Goal: Task Accomplishment & Management: Manage account settings

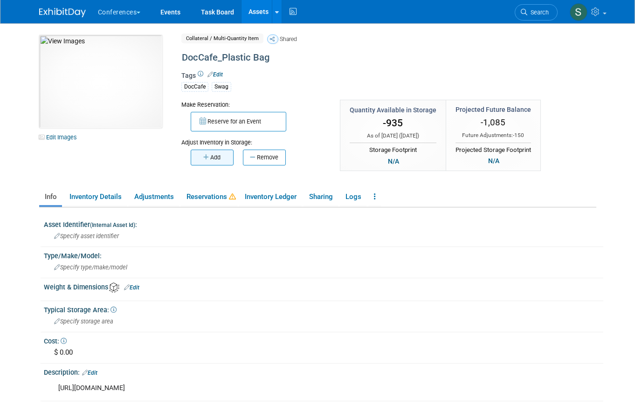
click at [222, 163] on button "Add" at bounding box center [212, 158] width 43 height 16
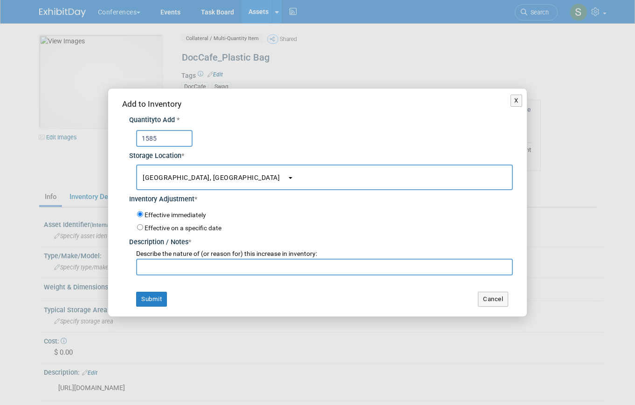
type input "1585"
click at [161, 269] on input "text" at bounding box center [324, 267] width 376 height 17
paste input "making inventory accurate (based on fulfillment center)"
type input "making inventory accurate (based on fulfillment center)"
click at [156, 301] on button "Submit" at bounding box center [151, 299] width 31 height 15
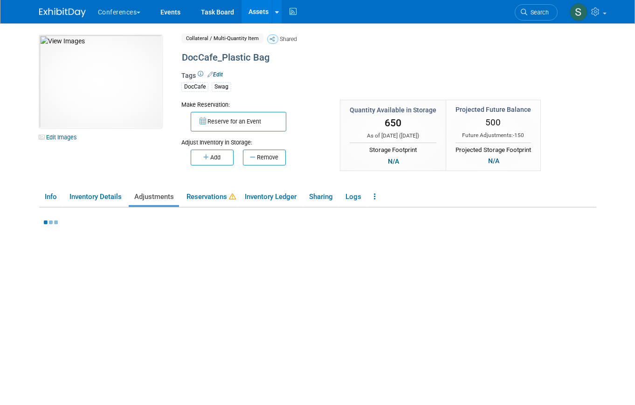
click at [257, 11] on link "Assets" at bounding box center [258, 11] width 34 height 23
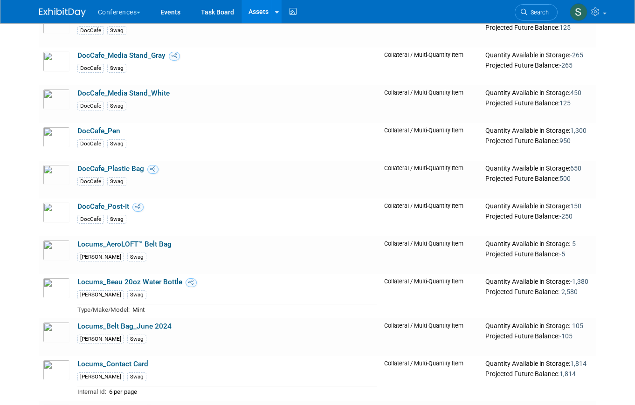
scroll to position [460, 0]
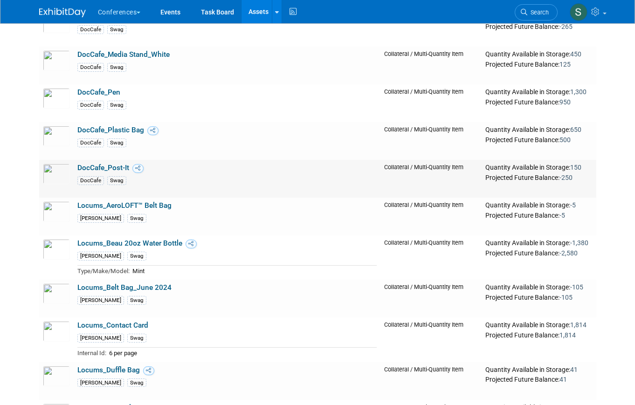
click at [101, 166] on link "DocCafe_Post-It" at bounding box center [103, 168] width 52 height 8
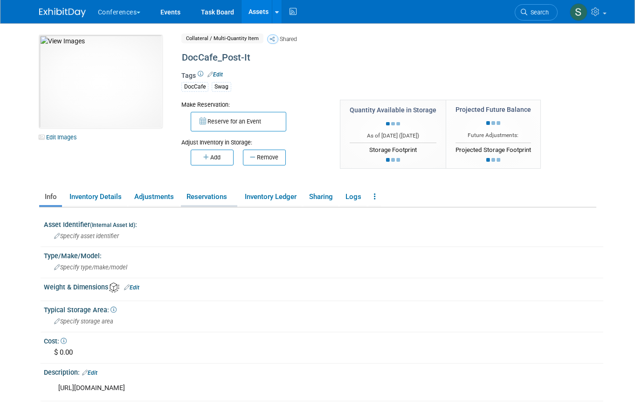
scroll to position [12, 0]
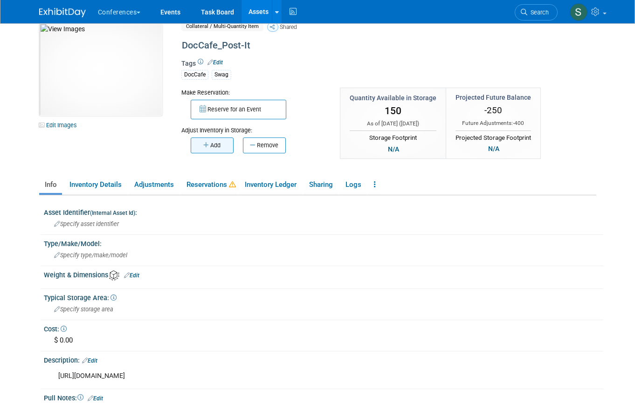
click at [220, 149] on button "Add" at bounding box center [212, 145] width 43 height 16
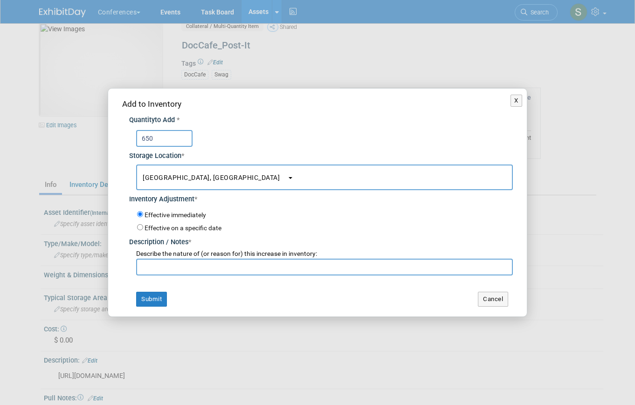
type input "650"
click at [182, 268] on input "text" at bounding box center [324, 267] width 376 height 17
paste input "making inventory accurate (based on fulfillment center)"
type input "making inventory accurate (based on fulfillment center)"
click at [149, 296] on button "Submit" at bounding box center [151, 299] width 31 height 15
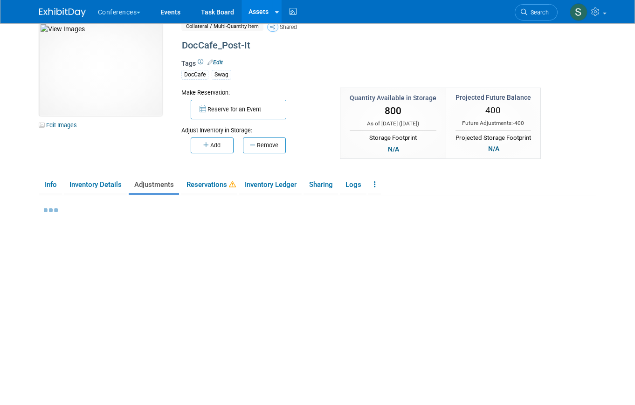
scroll to position [0, 0]
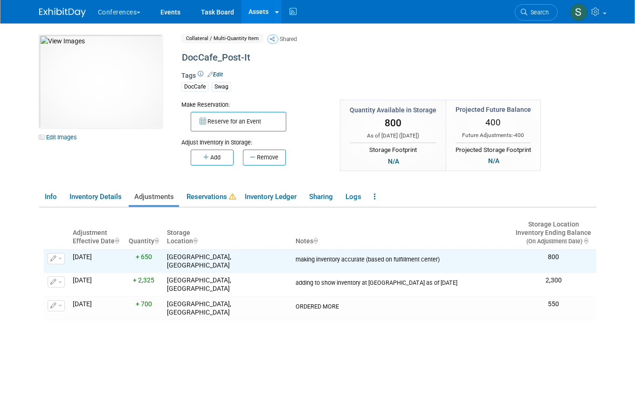
click at [266, 13] on link "Assets" at bounding box center [258, 11] width 34 height 23
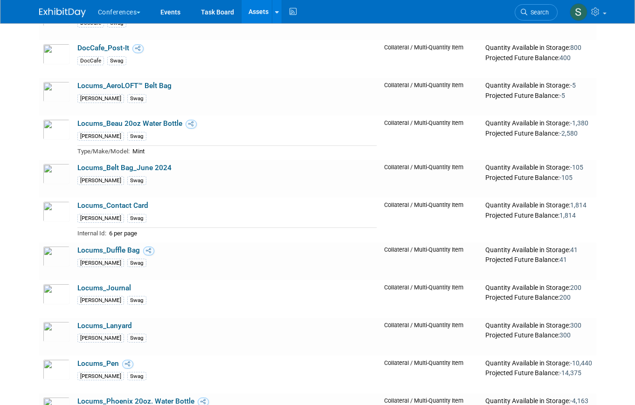
scroll to position [581, 0]
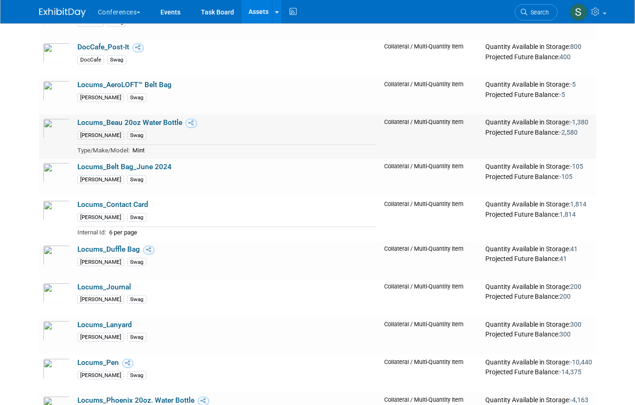
click at [133, 124] on link "Locums_Beau 20oz Water Bottle" at bounding box center [129, 122] width 105 height 8
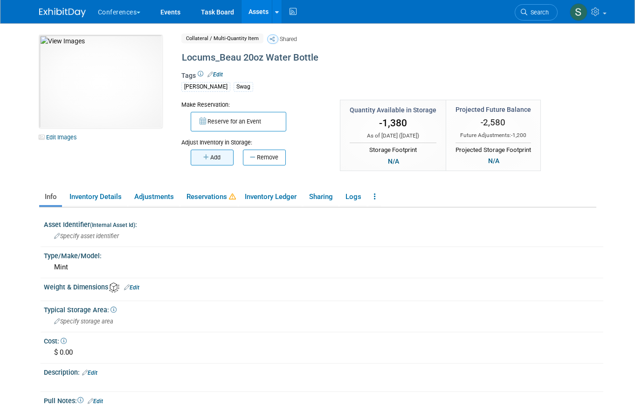
click at [220, 154] on button "Add" at bounding box center [212, 158] width 43 height 16
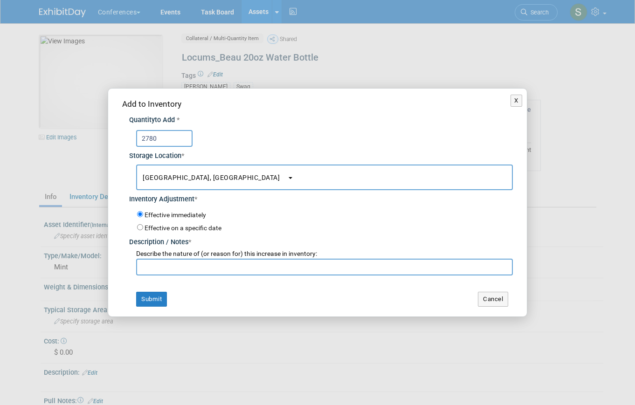
type input "2780"
click at [164, 275] on input "text" at bounding box center [324, 267] width 376 height 17
paste input "making inventory accurate (based on fulfillment center)"
type input "making inventory accurate (based on fulfillment center)"
click at [156, 290] on div "Add to Inventory Quantity to Add * 2780 Storage Location * San Diego, CA<span s…" at bounding box center [317, 203] width 418 height 228
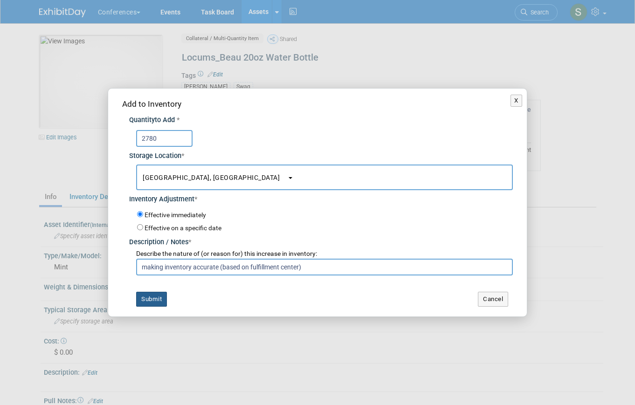
click at [155, 303] on button "Submit" at bounding box center [151, 299] width 31 height 15
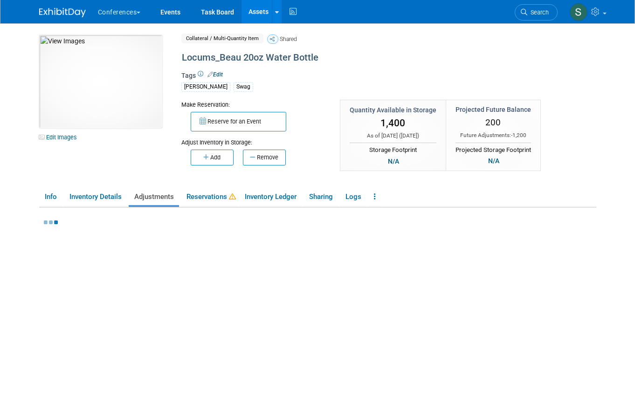
click at [256, 12] on link "Assets" at bounding box center [258, 11] width 34 height 23
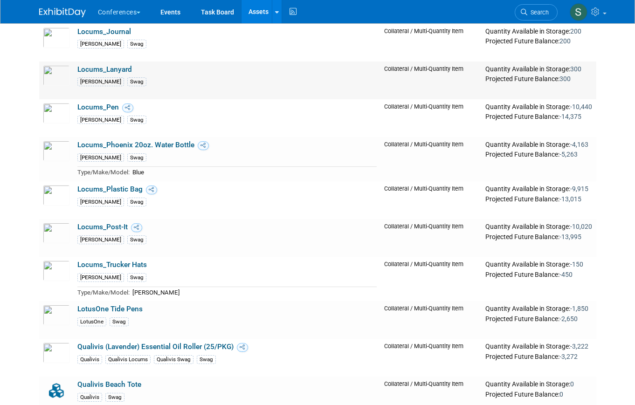
scroll to position [848, 0]
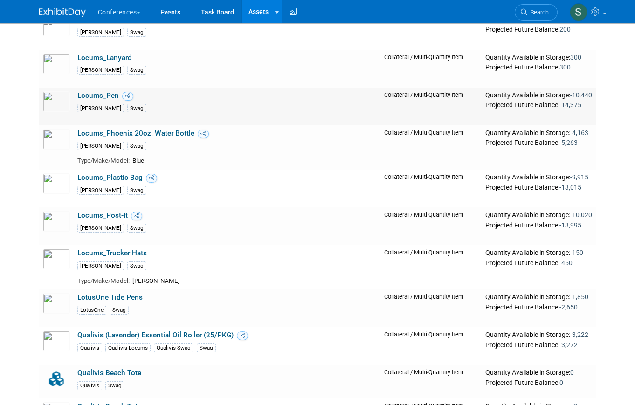
click at [102, 95] on link "Locums_Pen" at bounding box center [97, 95] width 41 height 8
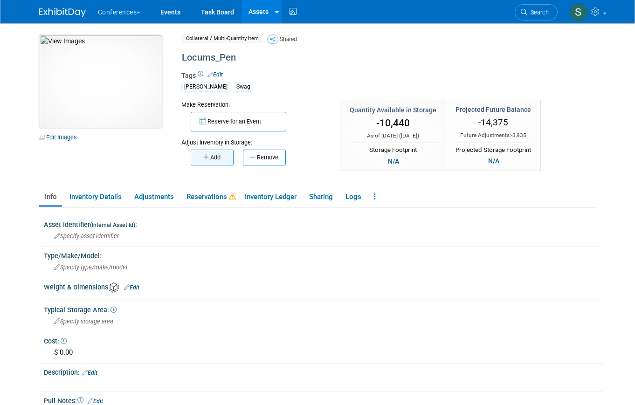
click at [199, 160] on button "Add" at bounding box center [212, 158] width 43 height 16
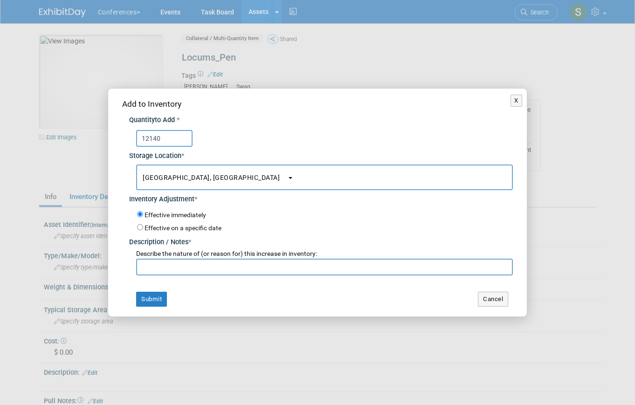
type input "12140"
click at [183, 264] on input "text" at bounding box center [324, 267] width 376 height 17
paste input "making inventory accurate (based on fulfillment center)"
type input "making inventory accurate (based on fulfillment center)"
click at [155, 306] on button "Submit" at bounding box center [151, 299] width 31 height 15
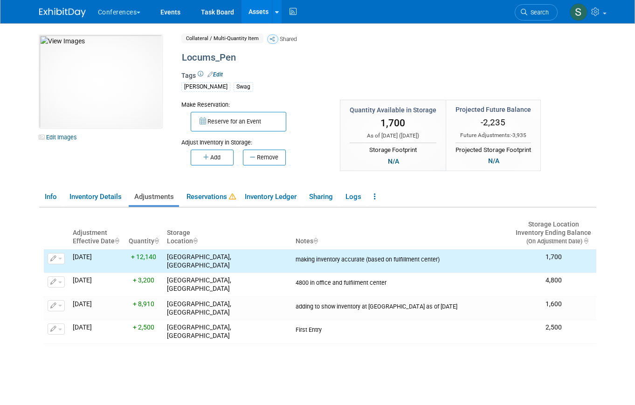
click at [260, 8] on link "Assets" at bounding box center [258, 11] width 34 height 23
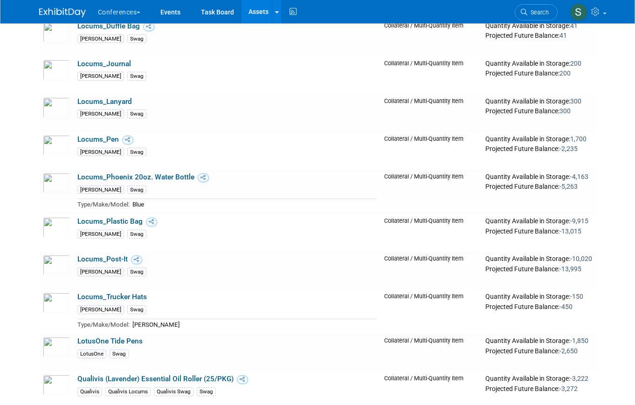
scroll to position [806, 0]
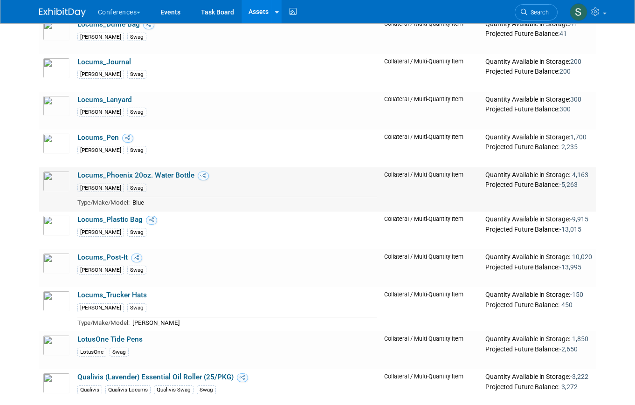
click at [149, 177] on link "Locums_Phoenix 20oz. Water Bottle" at bounding box center [135, 175] width 117 height 8
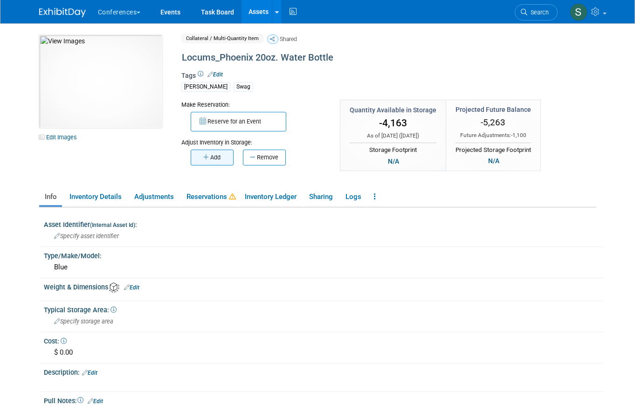
click at [211, 159] on button "Add" at bounding box center [212, 158] width 43 height 16
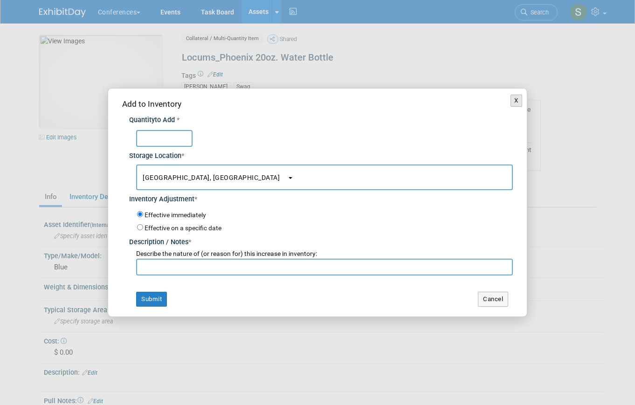
click at [521, 102] on button "X" at bounding box center [516, 101] width 12 height 12
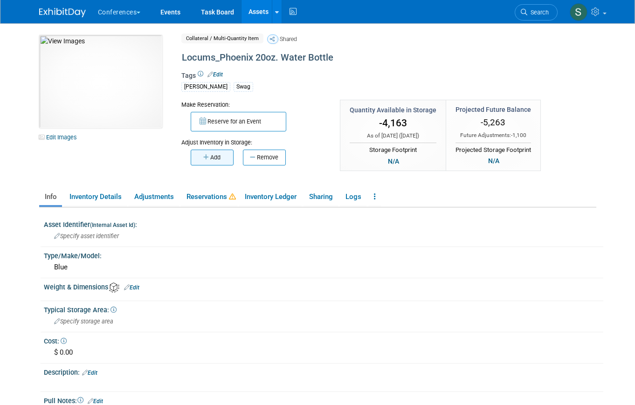
click at [225, 161] on button "Add" at bounding box center [212, 158] width 43 height 16
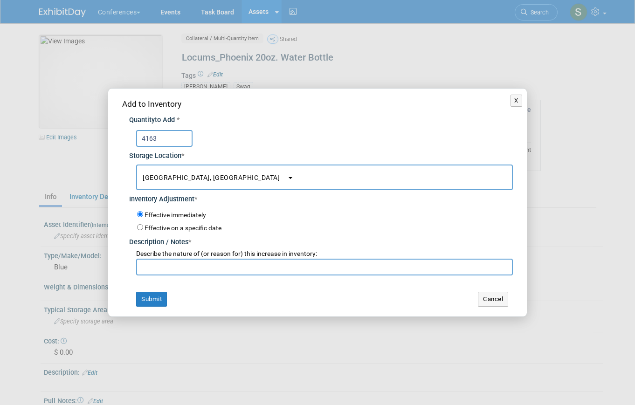
type input "4163"
click at [176, 265] on input "text" at bounding box center [324, 267] width 376 height 17
paste input "making inventory accurate (based on fulfillment center)"
type input "making inventory accurate (based on fulfillment center)"
click at [157, 298] on button "Submit" at bounding box center [151, 299] width 31 height 15
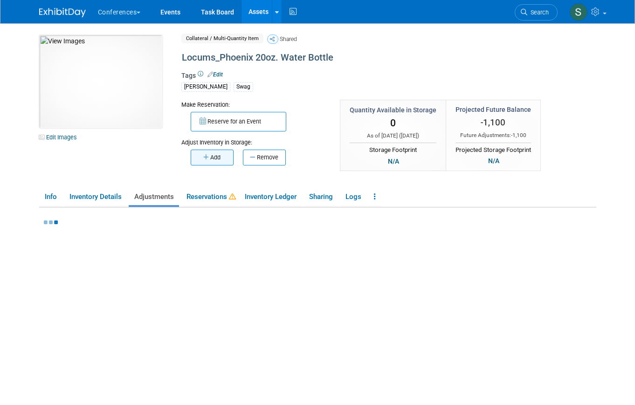
click at [211, 158] on button "Add" at bounding box center [212, 158] width 43 height 16
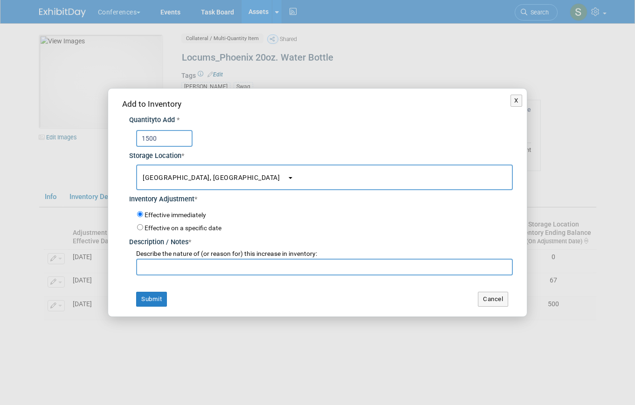
type input "1500"
click at [186, 270] on input "text" at bounding box center [324, 267] width 376 height 17
type input "ordered more on 8/27"
click at [177, 228] on label "Effective on a specific date" at bounding box center [182, 227] width 77 height 7
click at [143, 228] on input "Effective on a specific date" at bounding box center [140, 227] width 6 height 6
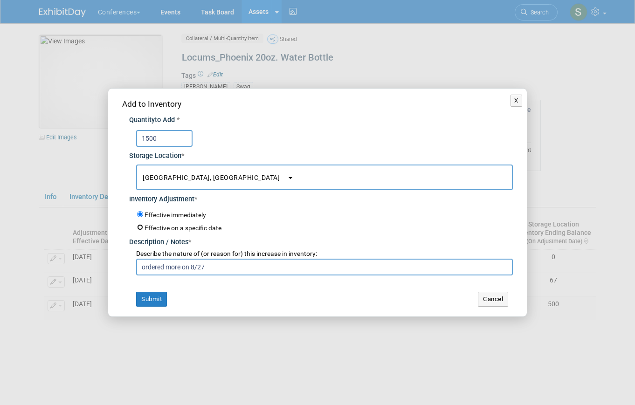
radio input "true"
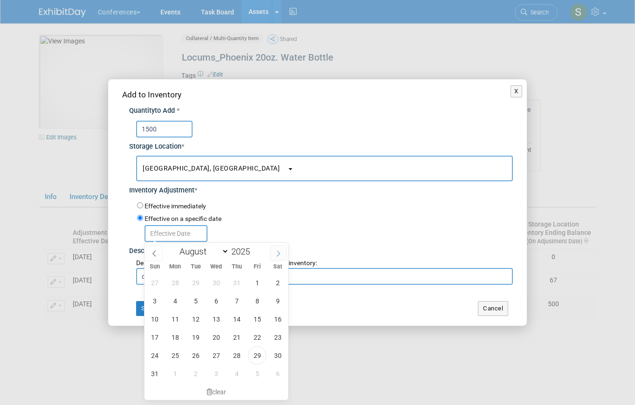
click at [272, 256] on span at bounding box center [278, 253] width 17 height 16
select select "8"
click at [215, 317] on span "17" at bounding box center [216, 319] width 18 height 18
type input "[DATE]"
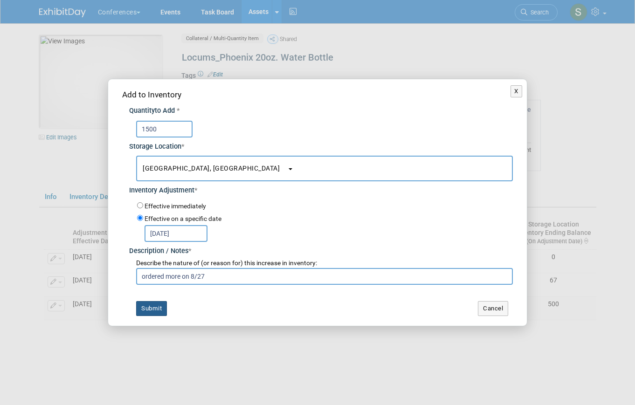
click at [150, 309] on button "Submit" at bounding box center [151, 308] width 31 height 15
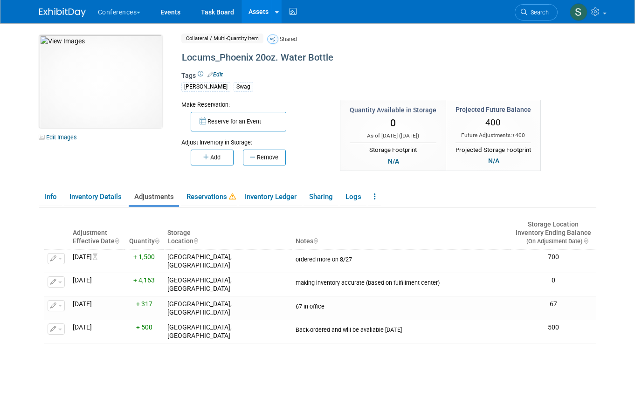
click at [220, 76] on link "Edit" at bounding box center [214, 74] width 15 height 7
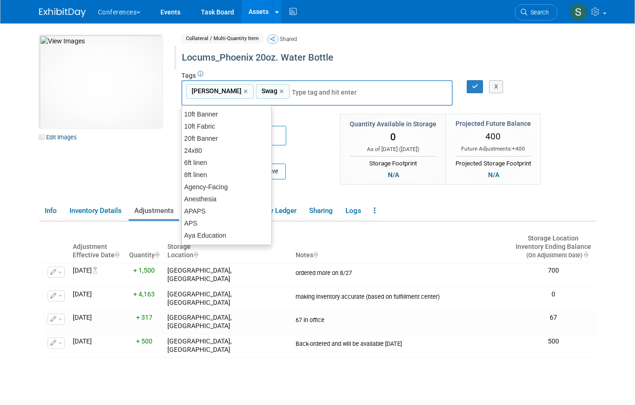
click at [222, 68] on div "Locums_Phoenix 20oz. Water Bottle" at bounding box center [364, 58] width 381 height 24
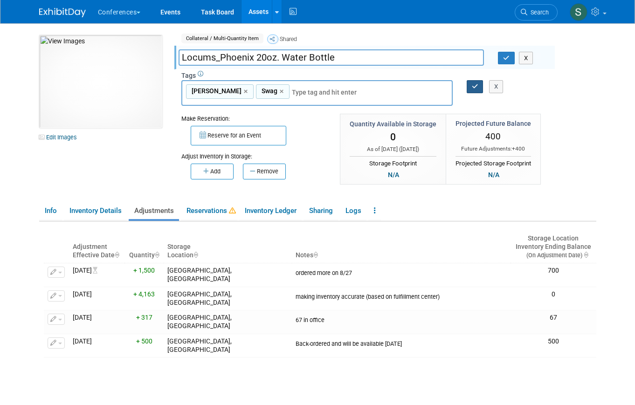
click at [469, 86] on button "button" at bounding box center [474, 86] width 17 height 13
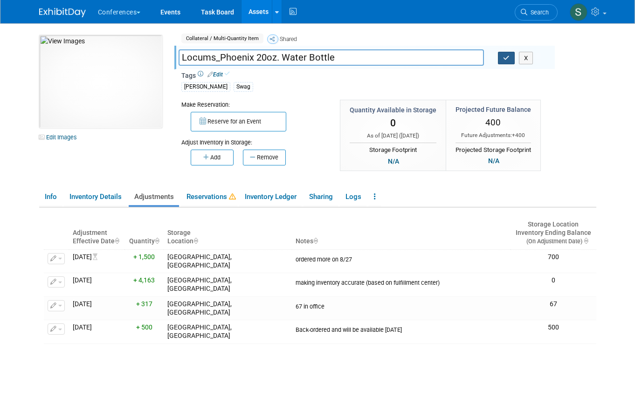
click at [504, 58] on icon "button" at bounding box center [506, 58] width 7 height 6
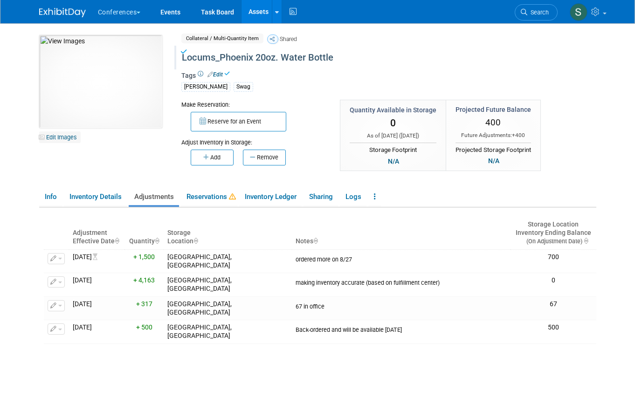
click at [66, 134] on link "Edit Images" at bounding box center [59, 137] width 41 height 12
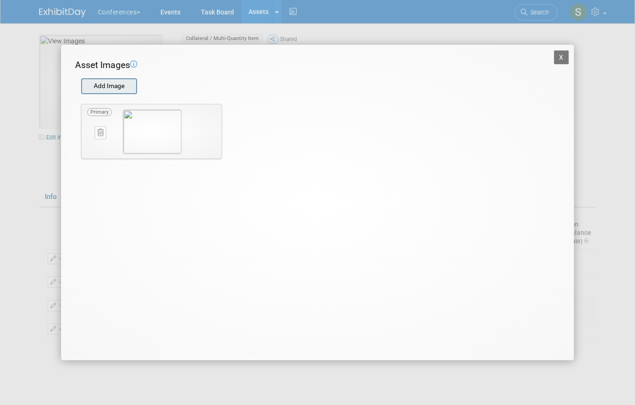
click at [99, 88] on input "file" at bounding box center [80, 86] width 111 height 14
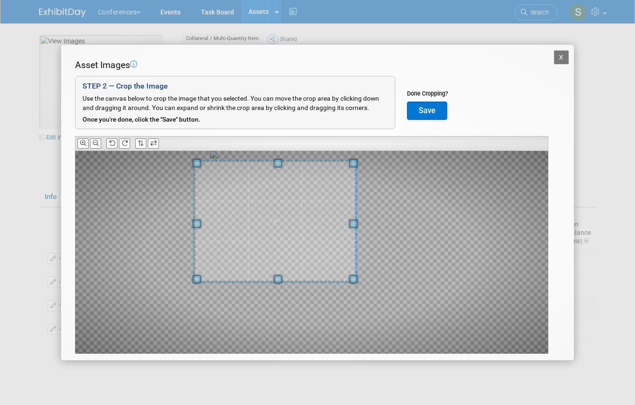
click at [255, 220] on span at bounding box center [275, 221] width 162 height 122
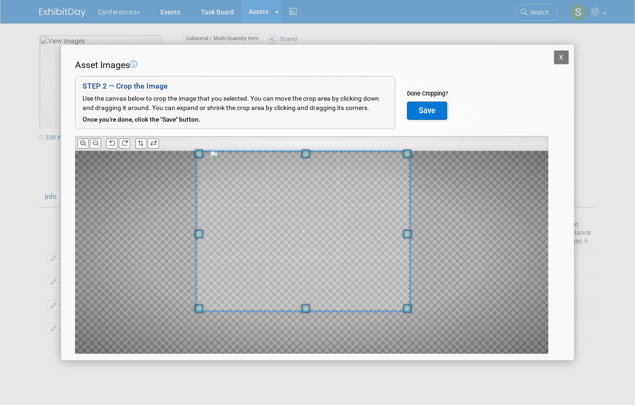
click at [422, 360] on div "Asset Images Add Image STEP 2 — Crop the Image Use the canvas below to crop the…" at bounding box center [317, 221] width 485 height 324
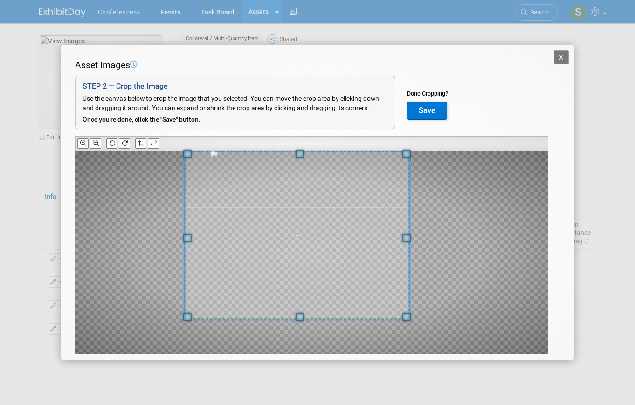
click at [377, 287] on span at bounding box center [297, 235] width 225 height 169
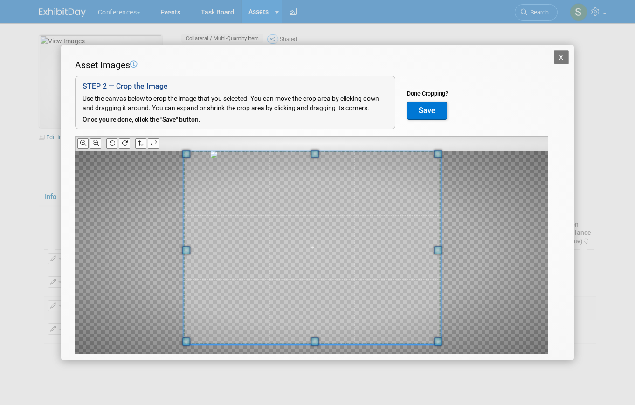
click at [441, 343] on span at bounding box center [437, 341] width 8 height 8
click at [400, 307] on span at bounding box center [312, 247] width 257 height 193
click at [431, 112] on button "Save" at bounding box center [427, 111] width 40 height 19
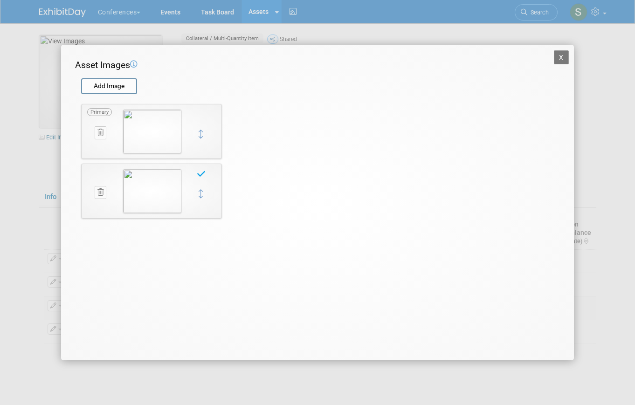
click at [101, 128] on button at bounding box center [101, 132] width 12 height 13
click at [91, 144] on button "button" at bounding box center [96, 143] width 16 height 12
click at [558, 57] on button "X" at bounding box center [561, 57] width 15 height 14
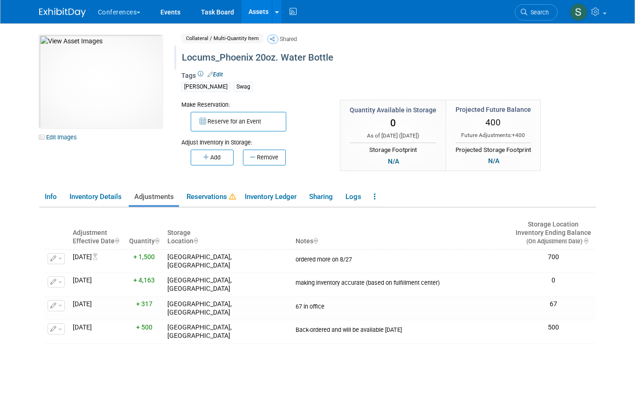
click at [258, 7] on link "Assets" at bounding box center [258, 11] width 34 height 23
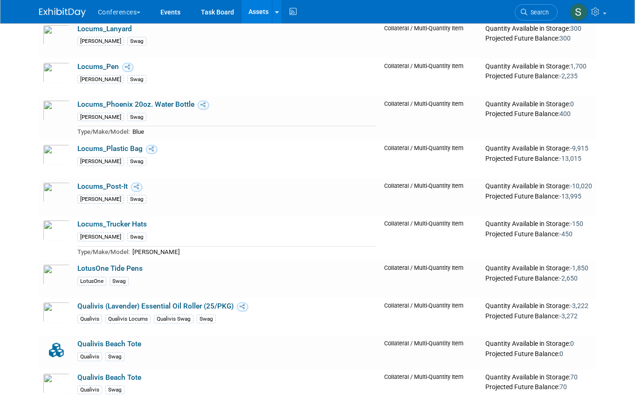
scroll to position [882, 0]
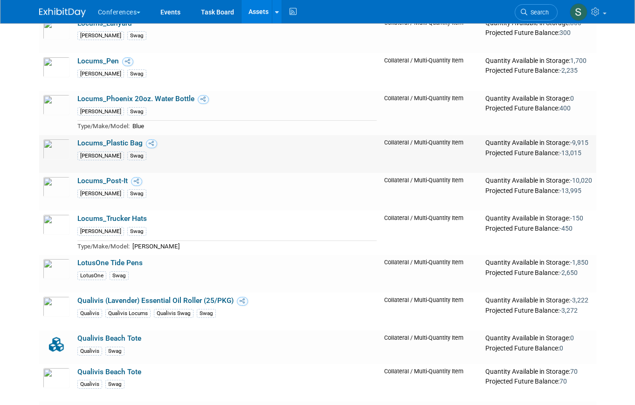
click at [115, 144] on link "Locums_Plastic Bag" at bounding box center [109, 143] width 65 height 8
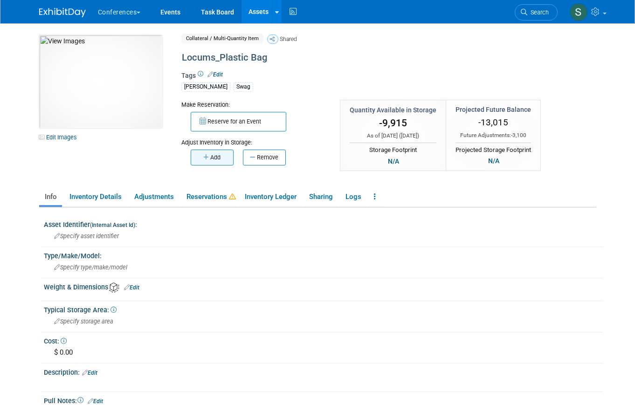
click at [204, 158] on icon "button" at bounding box center [206, 157] width 7 height 6
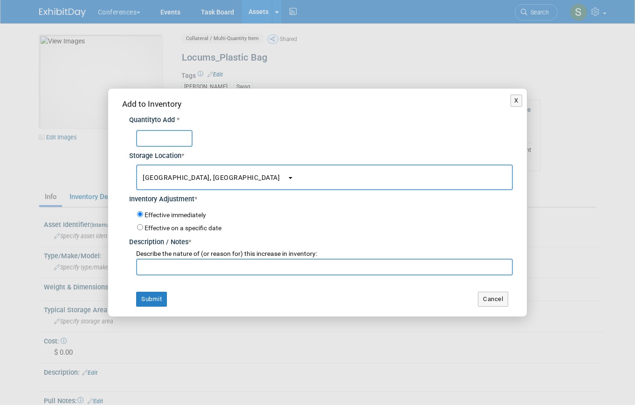
click at [163, 137] on input "text" at bounding box center [164, 138] width 56 height 17
type input "12865"
click at [158, 277] on div "Add to Inventory Quantity to Add * 12865 Storage Location * San Diego, CA<span …" at bounding box center [317, 203] width 418 height 228
click at [157, 268] on input "text" at bounding box center [324, 267] width 376 height 17
paste input "making inventory accurate (based on fulfillment center)"
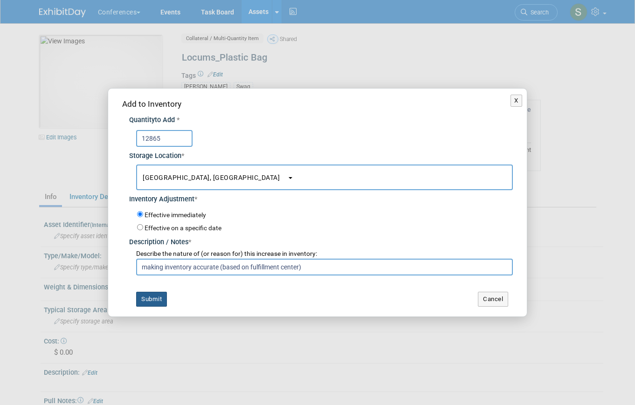
type input "making inventory accurate (based on fulfillment center)"
click at [145, 302] on button "Submit" at bounding box center [151, 299] width 31 height 15
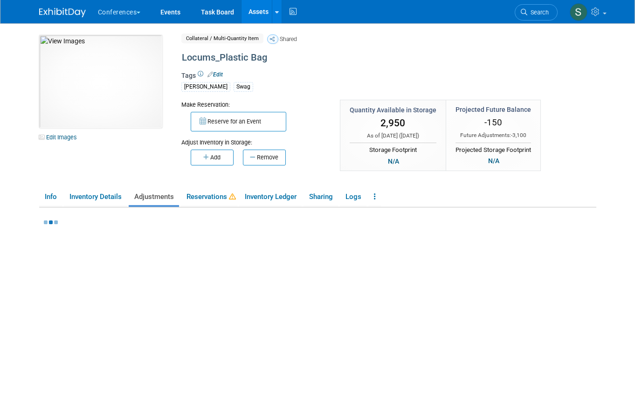
click at [248, 14] on link "Assets" at bounding box center [258, 11] width 34 height 23
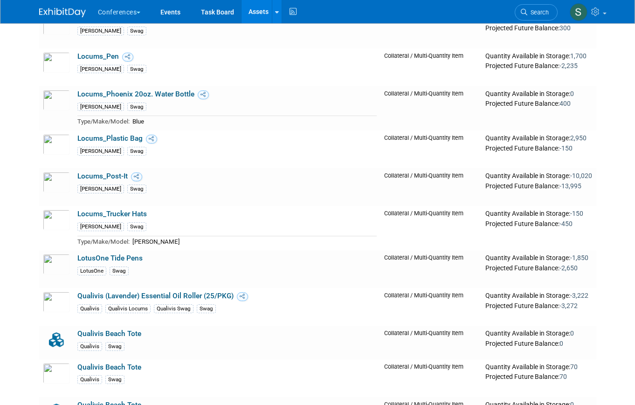
scroll to position [889, 0]
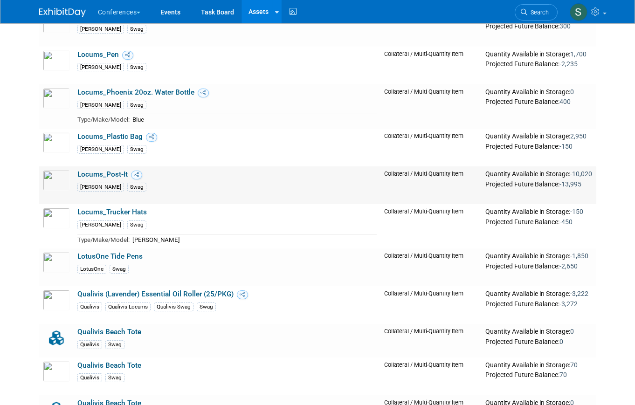
click at [118, 175] on link "Locums_Post-It" at bounding box center [102, 174] width 50 height 8
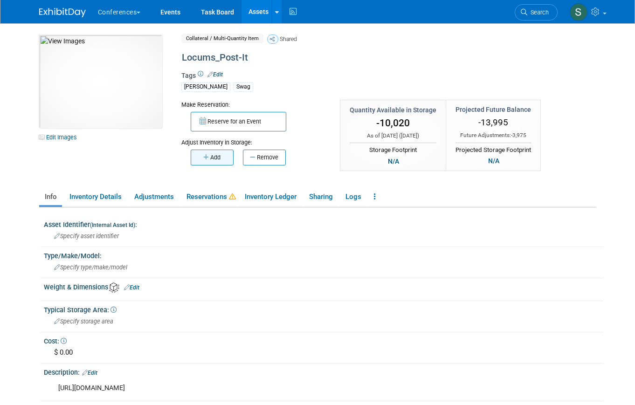
click at [225, 156] on button "Add" at bounding box center [212, 158] width 43 height 16
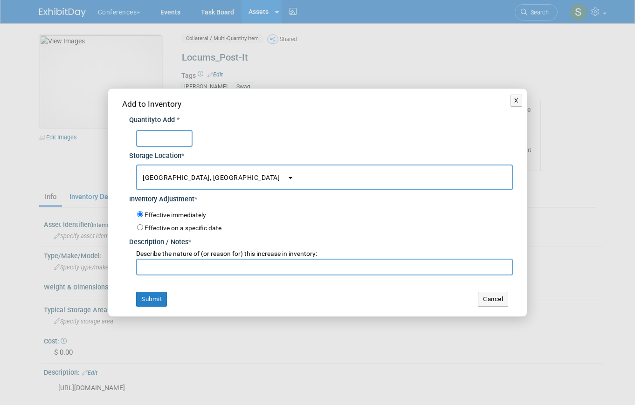
click at [166, 138] on input "text" at bounding box center [164, 138] width 56 height 17
type input "1620"
click at [161, 270] on input "text" at bounding box center [324, 267] width 376 height 17
paste input "making inventory accurate (based on fulfillment center)"
type input "making inventory accurate (based on fulfillment center)"
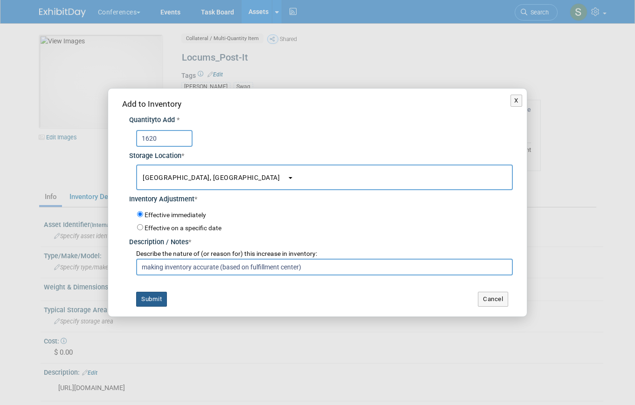
click at [144, 305] on button "Submit" at bounding box center [151, 299] width 31 height 15
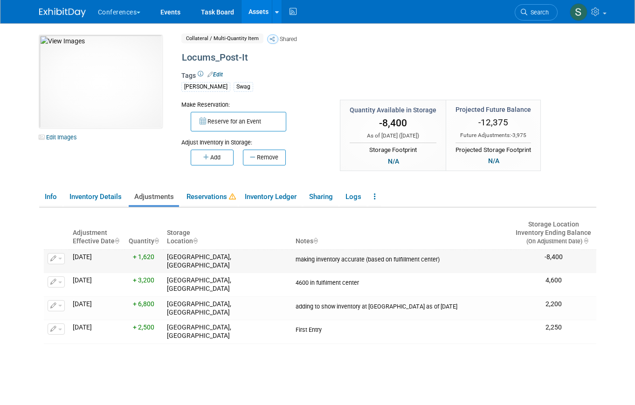
click at [56, 257] on button "button" at bounding box center [56, 258] width 17 height 11
click at [73, 272] on button "Change Adjustment" at bounding box center [91, 273] width 77 height 13
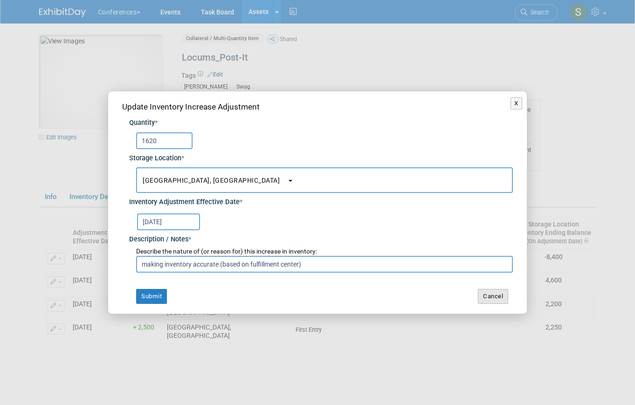
click at [492, 294] on button "Cancel" at bounding box center [493, 296] width 30 height 15
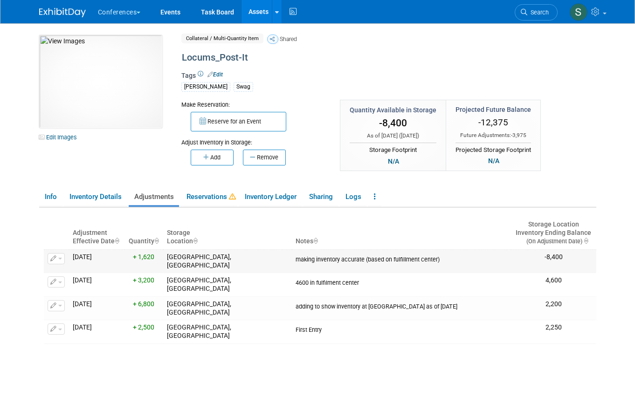
click at [55, 256] on icon "button" at bounding box center [53, 259] width 7 height 6
click at [74, 287] on span "Delete Adjustment" at bounding box center [94, 287] width 57 height 7
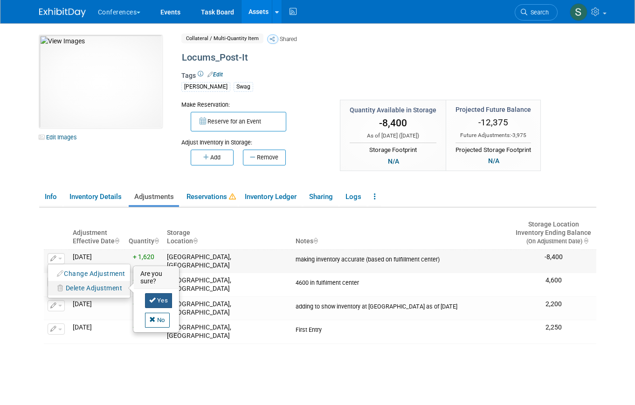
click at [163, 295] on link "Yes" at bounding box center [158, 300] width 27 height 15
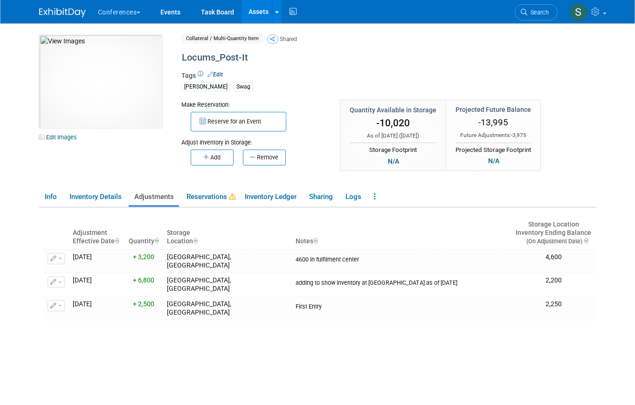
click at [215, 167] on div "Make Reservation: Reserve for an Event Adjust Inventory in Storage:" at bounding box center [364, 141] width 381 height 82
click at [213, 161] on button "Add" at bounding box center [212, 158] width 43 height 16
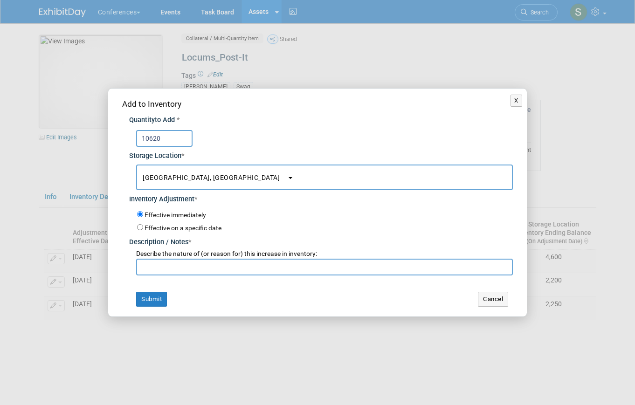
type input "10620"
click at [163, 274] on input "text" at bounding box center [324, 267] width 376 height 17
paste input "making inventory accurate (based on fulfillment center)"
type input "making inventory accurate (based on fulfillment center)"
click at [152, 298] on button "Submit" at bounding box center [151, 299] width 31 height 15
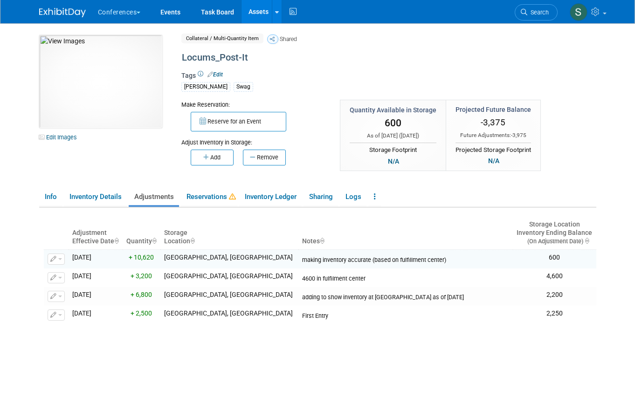
click at [266, 13] on link "Assets" at bounding box center [258, 11] width 34 height 23
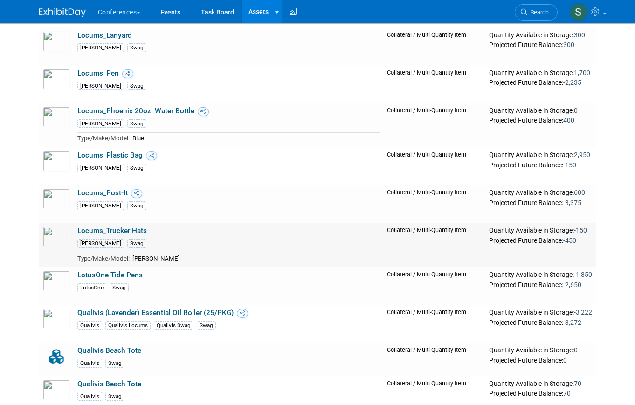
scroll to position [897, 0]
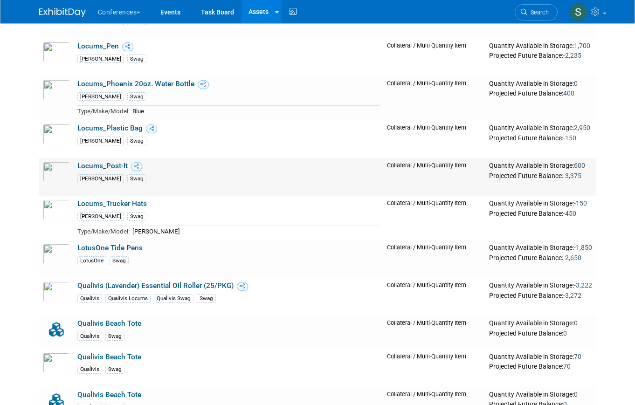
click at [109, 165] on link "Locums_Post-It" at bounding box center [102, 166] width 50 height 8
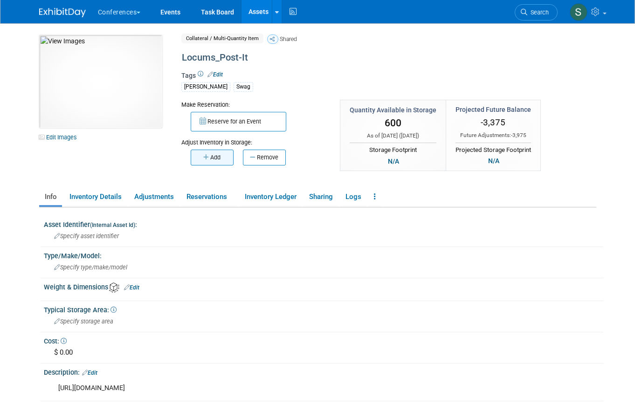
click at [219, 154] on button "Add" at bounding box center [212, 158] width 43 height 16
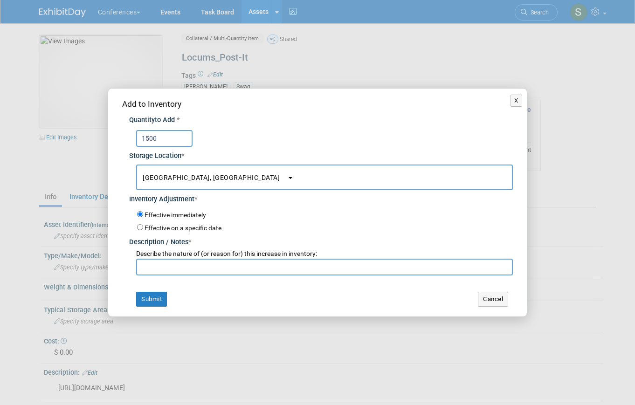
type input "1500"
click at [169, 266] on input "text" at bounding box center [324, 267] width 376 height 17
type input "ordered more on 8/27"
click at [162, 226] on label "Effective on a specific date" at bounding box center [182, 227] width 77 height 7
click at [143, 226] on input "Effective on a specific date" at bounding box center [140, 227] width 6 height 6
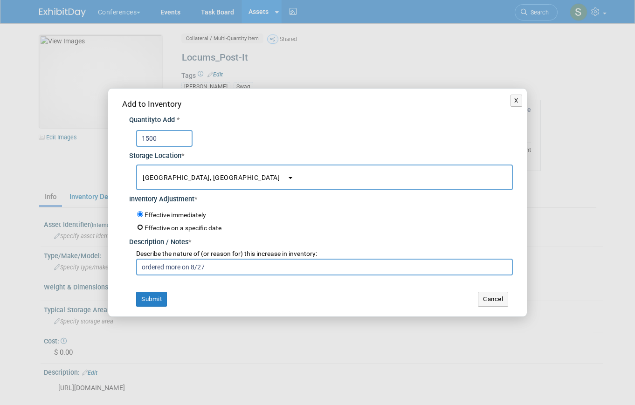
radio input "true"
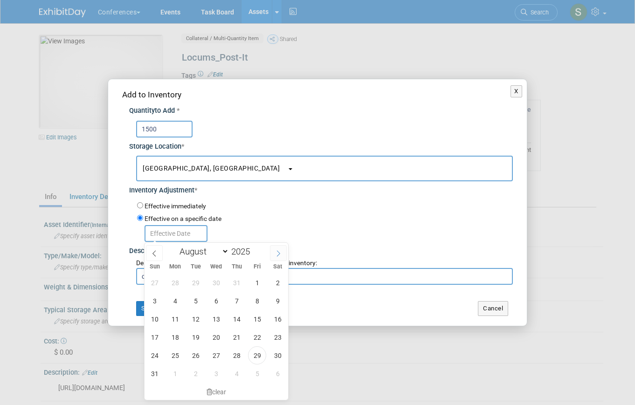
click at [275, 256] on icon at bounding box center [278, 253] width 7 height 7
select select "8"
click at [217, 299] on span "10" at bounding box center [216, 301] width 18 height 18
type input "Sep 10, 2025"
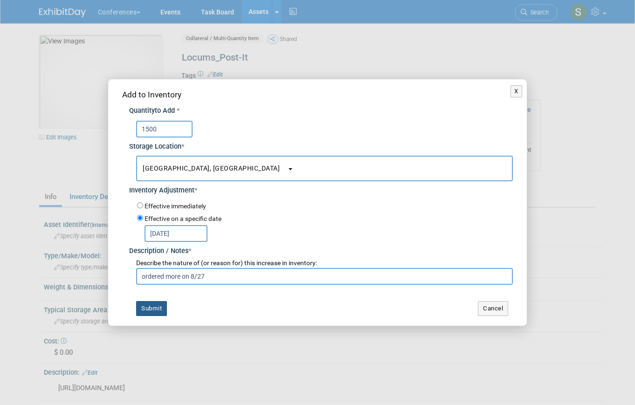
click at [153, 306] on button "Submit" at bounding box center [151, 308] width 31 height 15
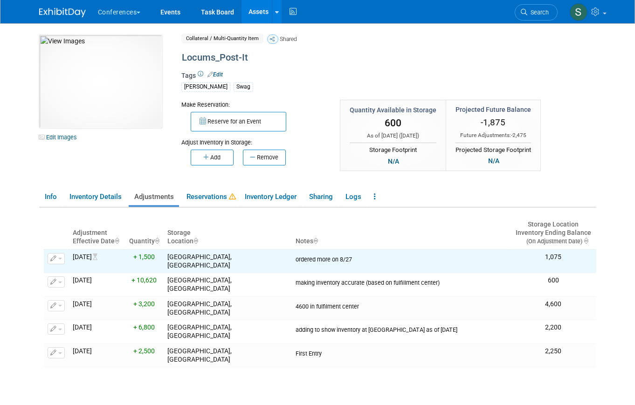
click at [254, 12] on link "Assets" at bounding box center [258, 11] width 34 height 23
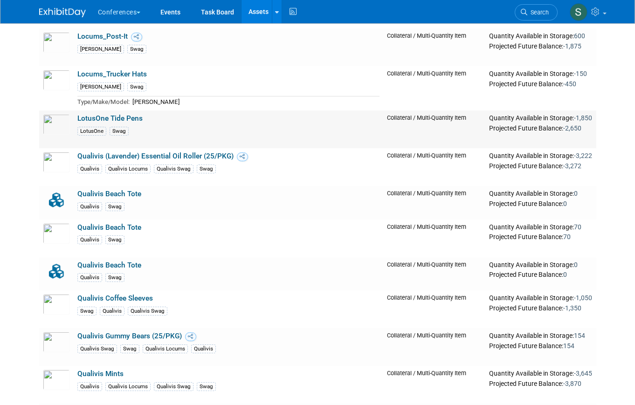
scroll to position [1038, 0]
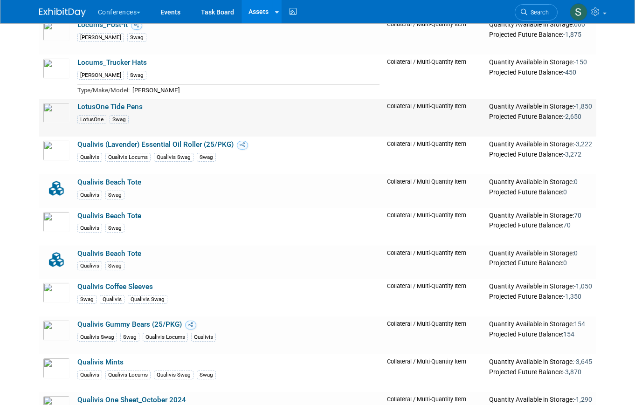
click at [130, 108] on link "LotusOne Tide Pens" at bounding box center [109, 107] width 65 height 8
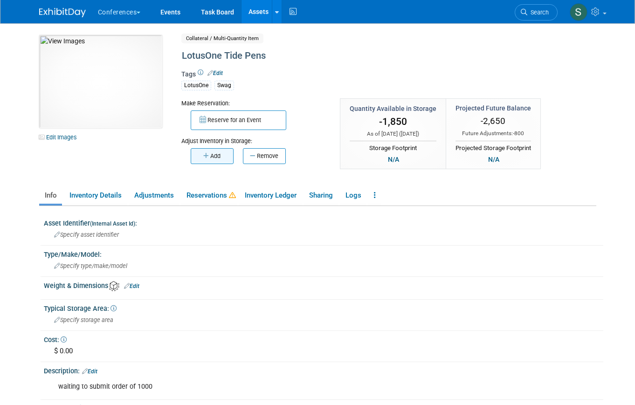
click at [216, 154] on button "Add" at bounding box center [212, 156] width 43 height 16
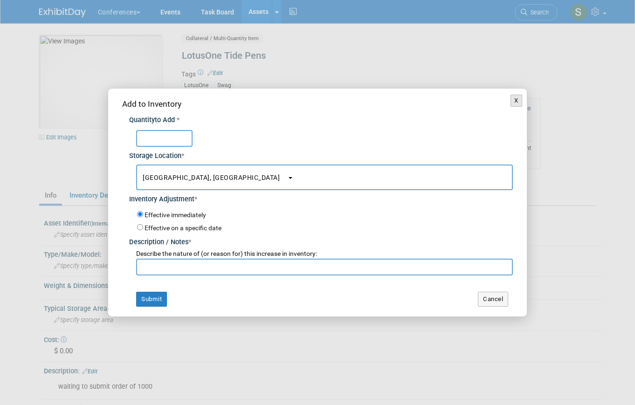
click at [513, 105] on button "X" at bounding box center [516, 101] width 12 height 12
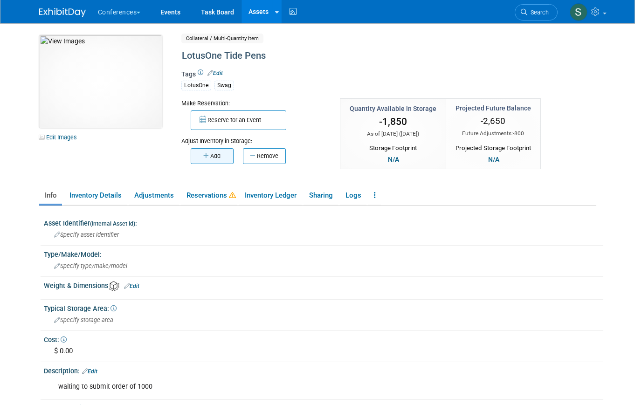
click at [221, 156] on button "Add" at bounding box center [212, 156] width 43 height 16
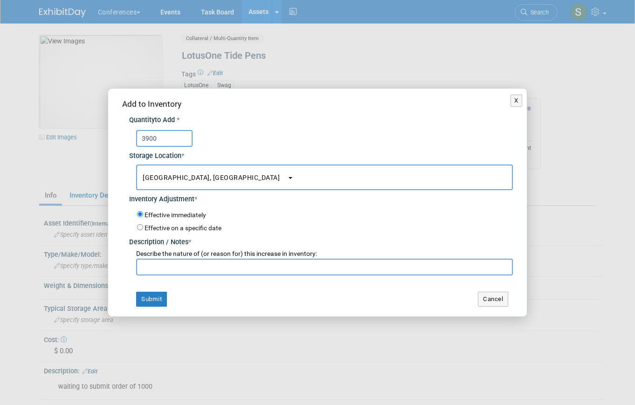
type input "3900"
click at [189, 268] on input "text" at bounding box center [324, 267] width 376 height 17
paste input "making inventory accurate (based on fulfillment center)"
type input "making inventory accurate (based on fulfillment center)"
click at [157, 297] on button "Submit" at bounding box center [151, 299] width 31 height 15
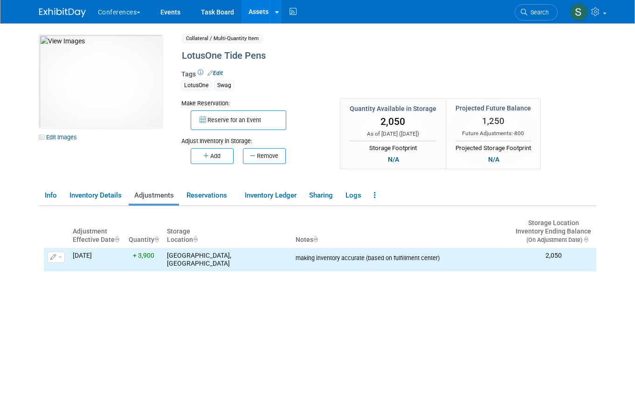
click at [260, 13] on link "Assets" at bounding box center [258, 11] width 34 height 23
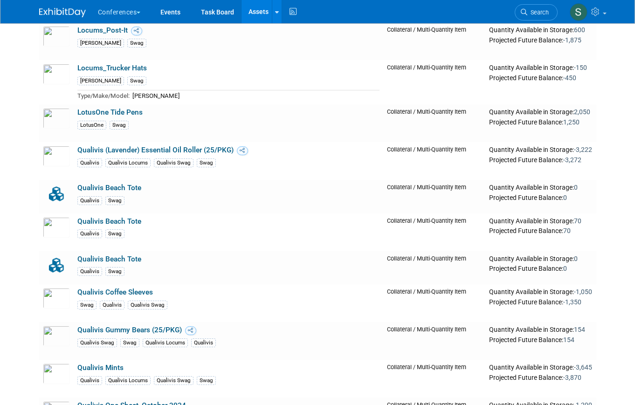
scroll to position [1044, 0]
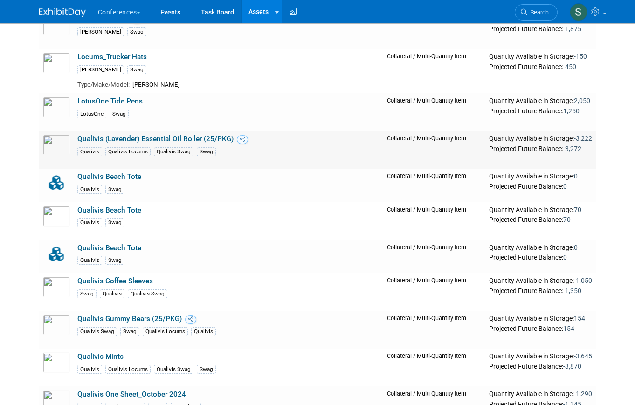
click at [205, 139] on link "Qualivis (Lavender) Essential Oil Roller (25/PKG)" at bounding box center [155, 139] width 156 height 8
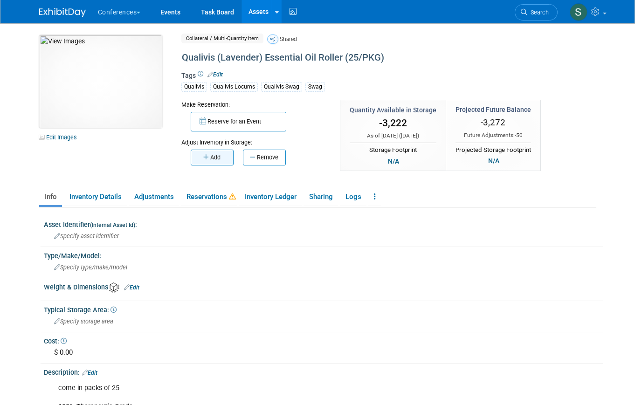
click at [212, 160] on button "Add" at bounding box center [212, 158] width 43 height 16
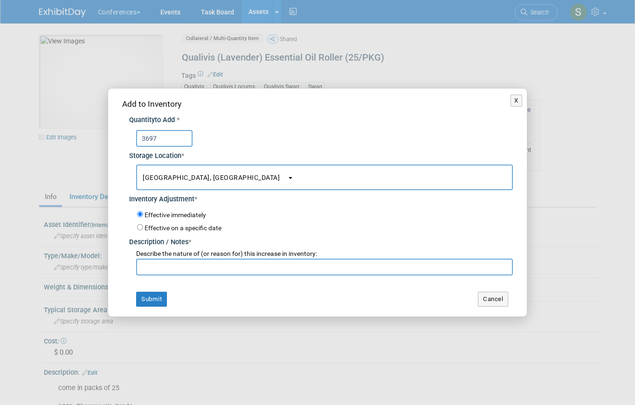
type input "3697"
click at [173, 269] on input "text" at bounding box center [324, 267] width 376 height 17
paste input "making inventory accurate (based on fulfillment center)"
type input "making inventory accurate (based on fulfillment center)"
click at [151, 297] on button "Submit" at bounding box center [151, 299] width 31 height 15
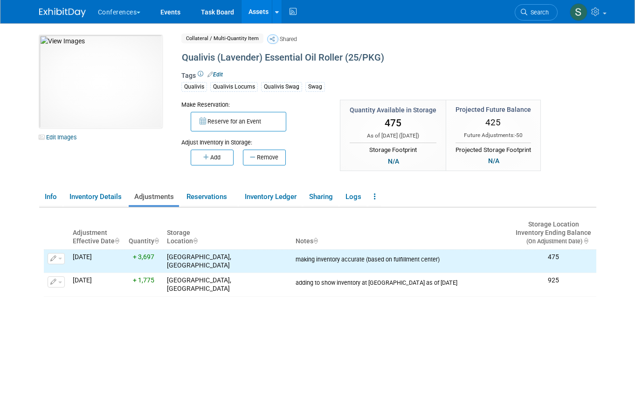
click at [261, 17] on link "Assets" at bounding box center [258, 11] width 34 height 23
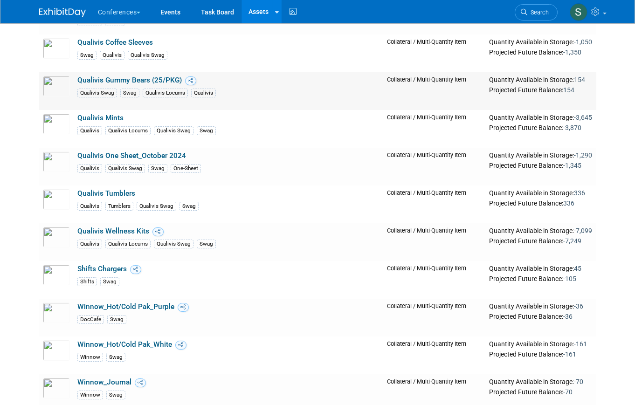
scroll to position [1284, 0]
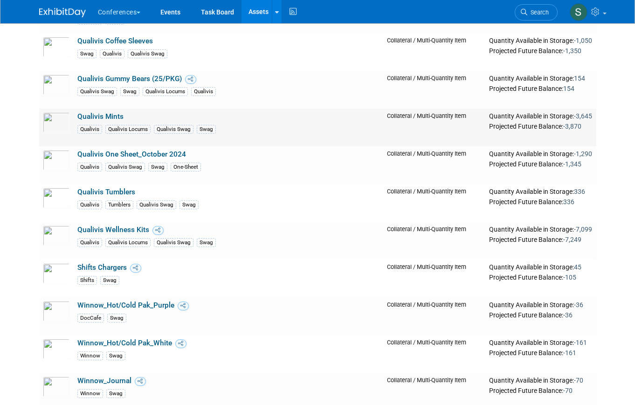
click at [107, 118] on link "Qualivis Mints" at bounding box center [100, 116] width 46 height 8
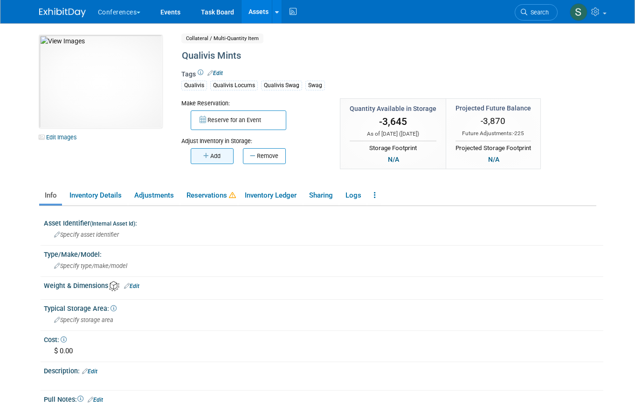
click at [208, 155] on icon "button" at bounding box center [206, 156] width 7 height 6
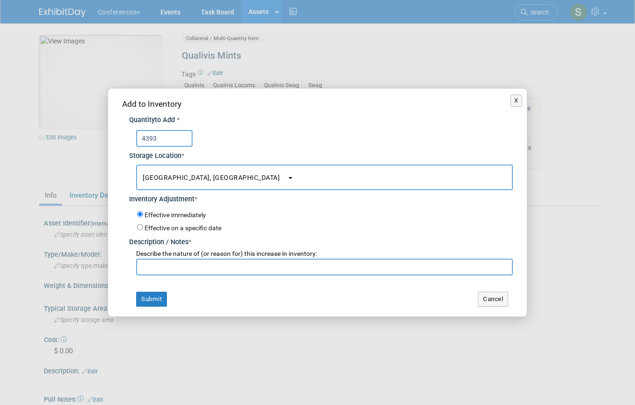
type input "4393"
click at [150, 272] on input "text" at bounding box center [324, 267] width 376 height 17
paste input "making inventory accurate (based on fulfillment center)"
type input "making inventory accurate (based on fulfillment center)"
click at [151, 311] on div "Add to Inventory Quantity to Add * 4393 Storage Location * San Diego, CA<span s…" at bounding box center [317, 203] width 418 height 228
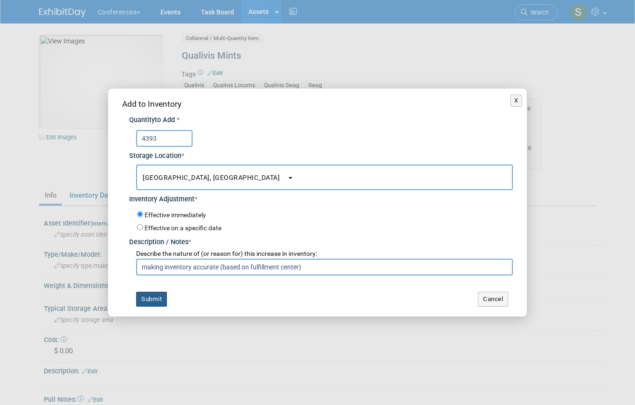
click at [147, 300] on button "Submit" at bounding box center [151, 299] width 31 height 15
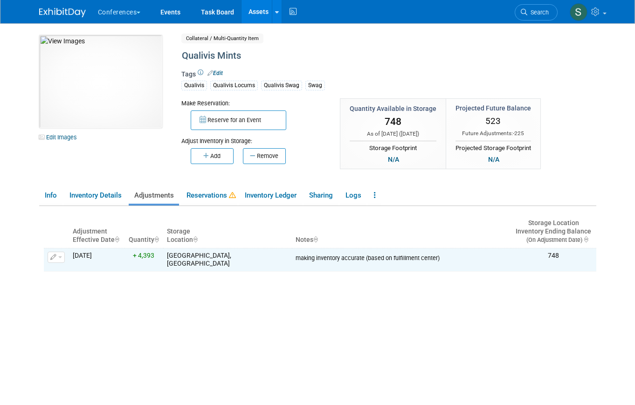
click at [259, 13] on link "Assets" at bounding box center [258, 11] width 34 height 23
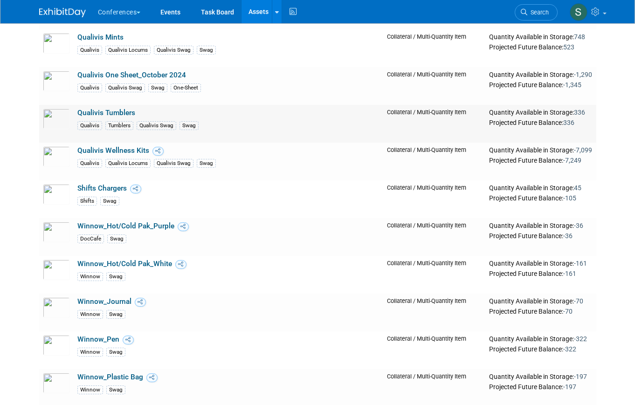
scroll to position [1369, 0]
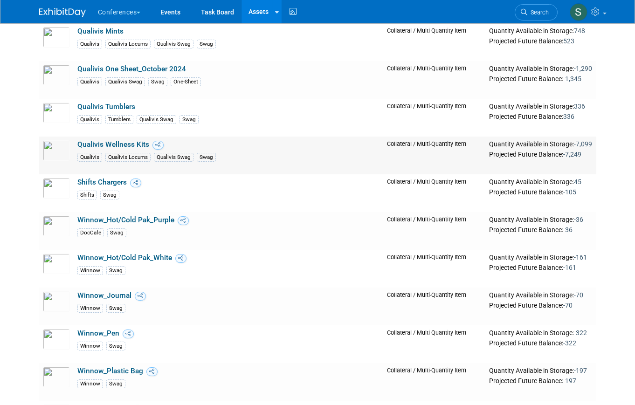
click at [130, 144] on link "Qualivis Wellness Kits" at bounding box center [113, 144] width 72 height 8
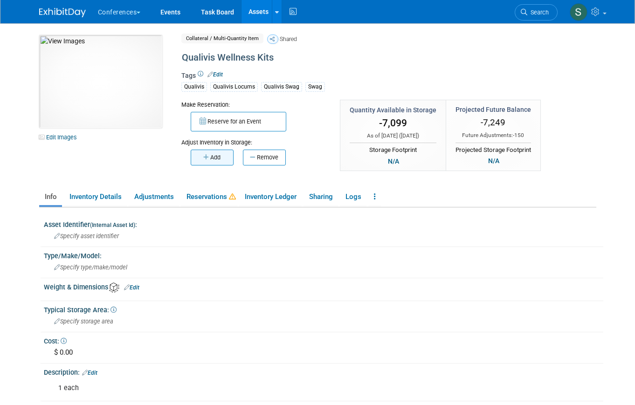
click at [213, 154] on button "Add" at bounding box center [212, 158] width 43 height 16
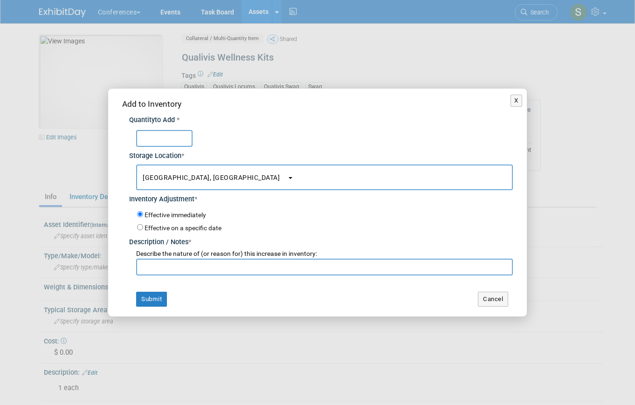
click at [172, 138] on input "text" at bounding box center [164, 138] width 56 height 17
click at [147, 139] on input "9389" at bounding box center [164, 138] width 56 height 17
click at [146, 137] on input "9389" at bounding box center [164, 138] width 56 height 17
type input "8389"
click at [189, 267] on input "text" at bounding box center [324, 267] width 376 height 17
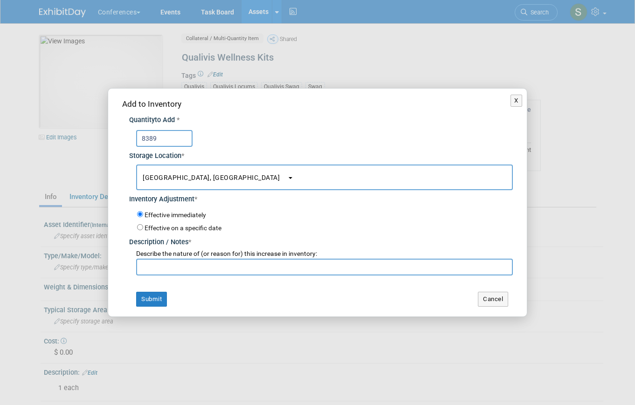
paste input "making inventory accurate (based on fulfillment center)"
type input "making inventory accurate (based on fulfillment center)"
click at [158, 299] on button "Submit" at bounding box center [151, 299] width 31 height 15
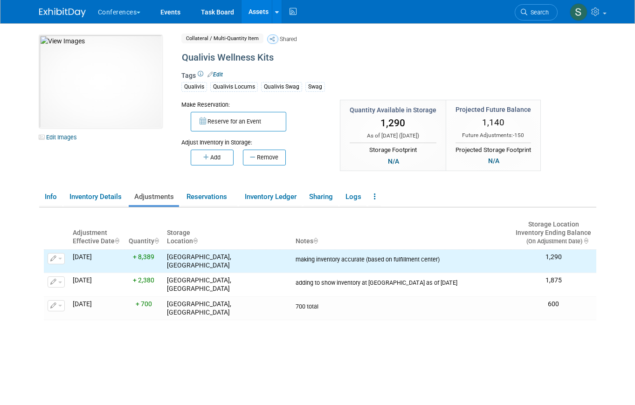
click at [258, 11] on link "Assets" at bounding box center [258, 11] width 34 height 23
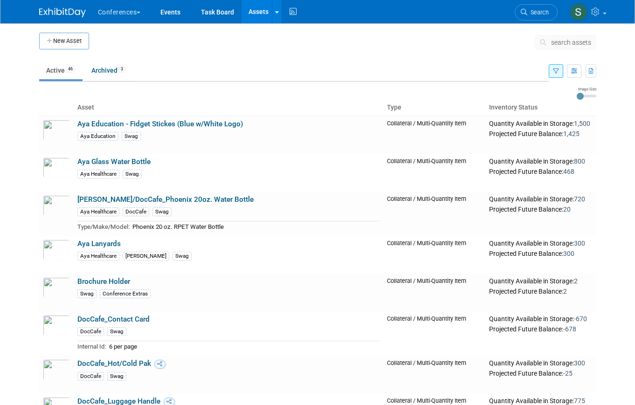
click at [550, 72] on button "button" at bounding box center [555, 71] width 14 height 14
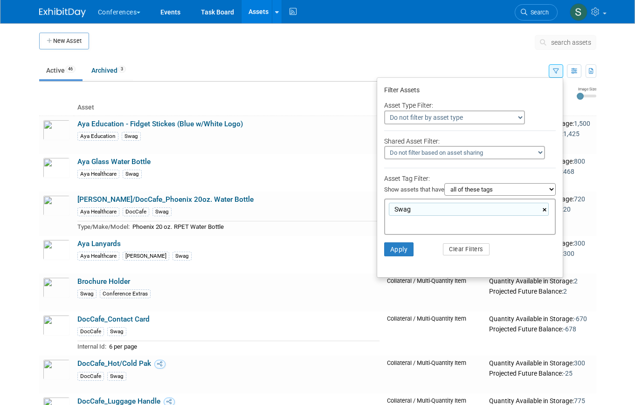
click at [545, 205] on link "×" at bounding box center [545, 210] width 6 height 11
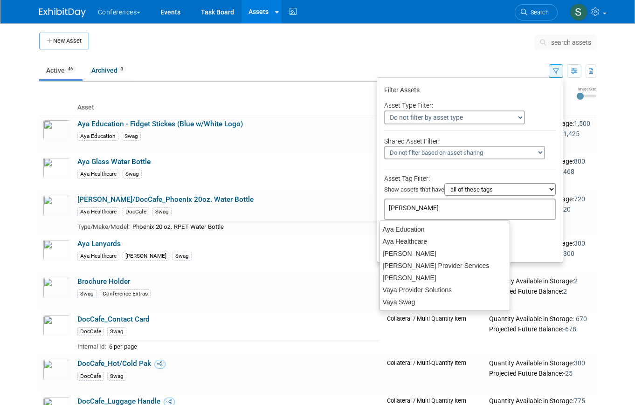
type input "aya sw"
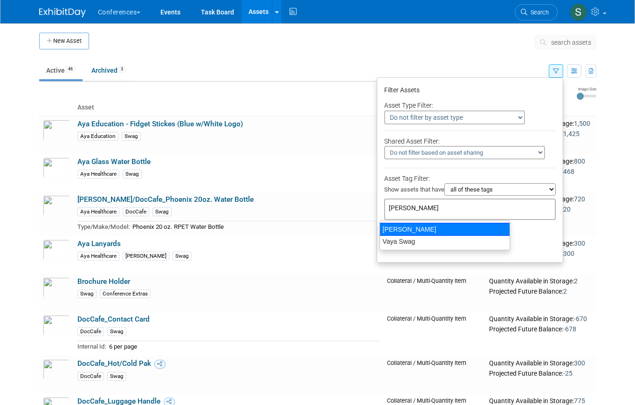
click at [462, 230] on div "[PERSON_NAME]" at bounding box center [444, 229] width 130 height 13
type input "[PERSON_NAME]"
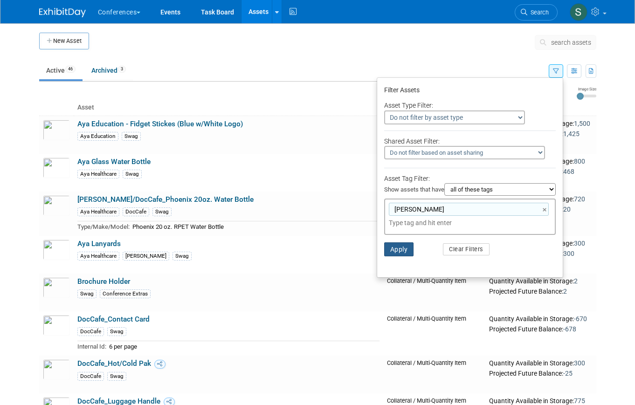
click at [400, 255] on button "Apply" at bounding box center [399, 249] width 30 height 14
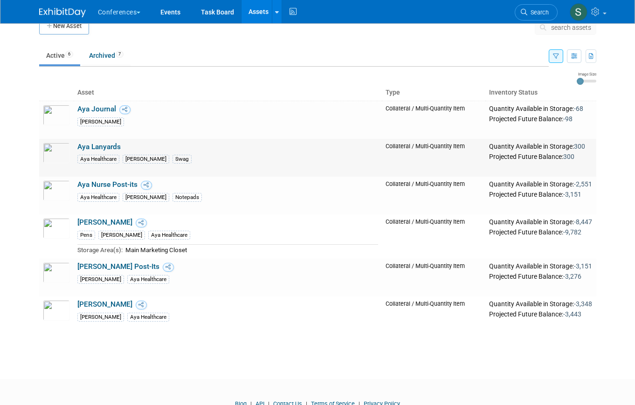
scroll to position [6, 0]
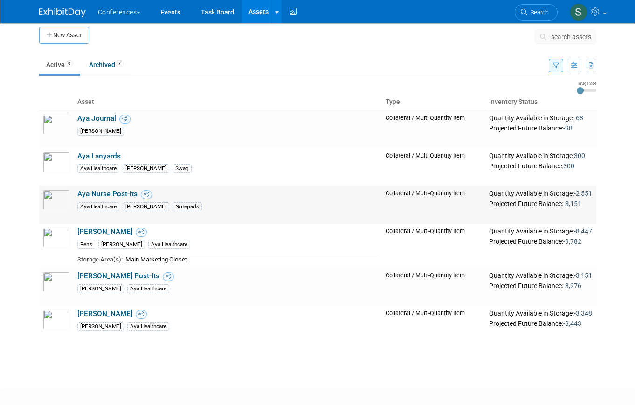
click at [120, 191] on link "Aya Nurse Post-its" at bounding box center [107, 194] width 60 height 8
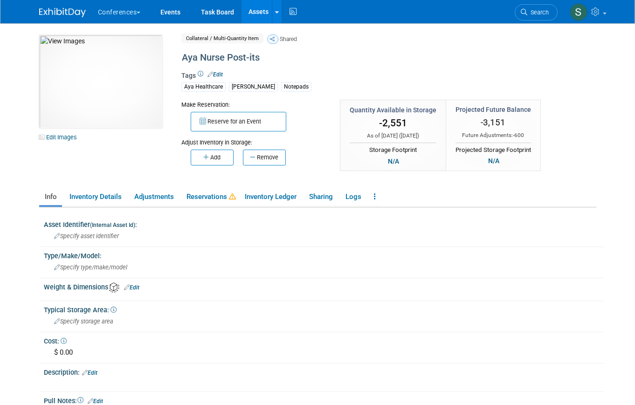
click at [226, 148] on div "Add Remove" at bounding box center [253, 156] width 144 height 19
click at [220, 158] on button "Add" at bounding box center [212, 158] width 43 height 16
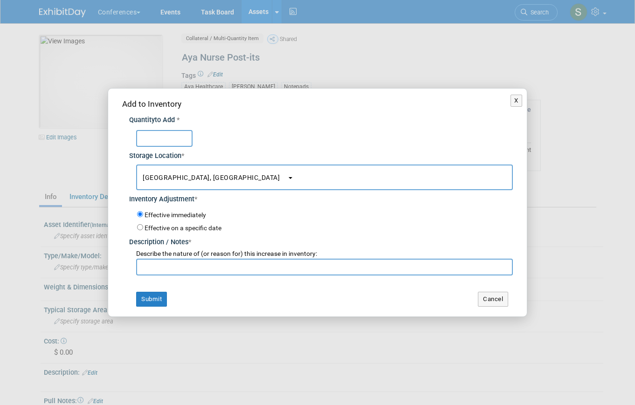
click at [173, 135] on input "text" at bounding box center [164, 138] width 56 height 17
type input "3601"
click at [160, 266] on input "text" at bounding box center [324, 267] width 376 height 17
paste input "making inventory accurate (based on fulfillment center)"
type input "making inventory accurate (based on fulfillment center)"
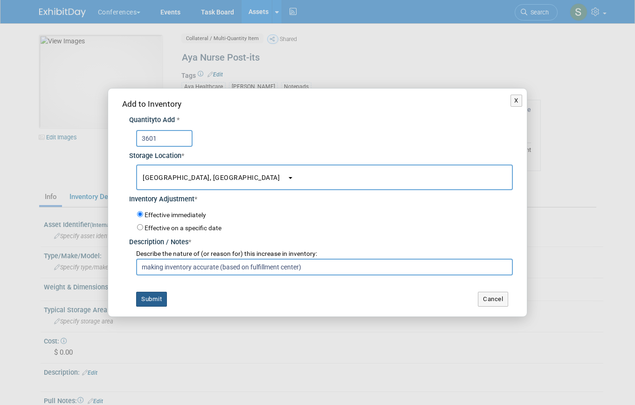
click at [150, 295] on button "Submit" at bounding box center [151, 299] width 31 height 15
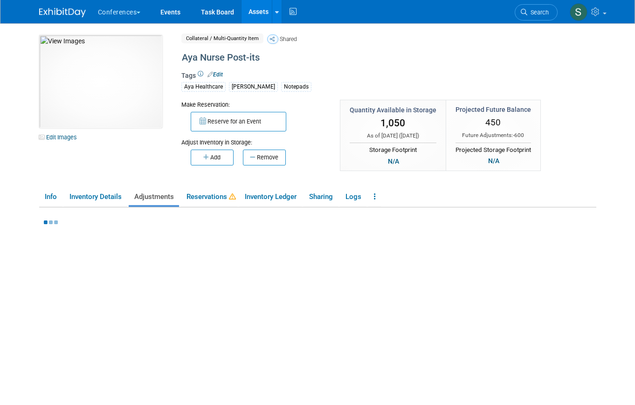
click at [260, 13] on link "Assets" at bounding box center [258, 11] width 34 height 23
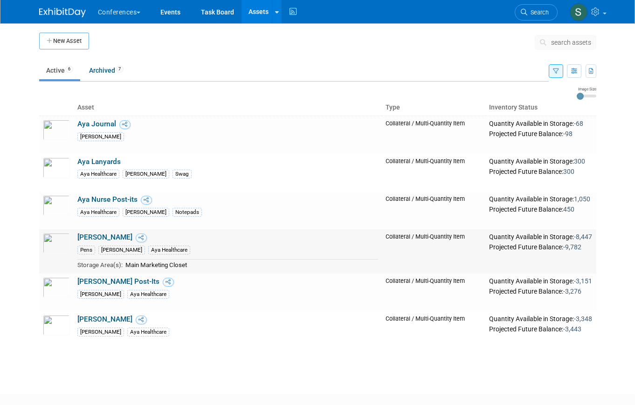
click at [97, 237] on link "[PERSON_NAME]" at bounding box center [104, 237] width 55 height 8
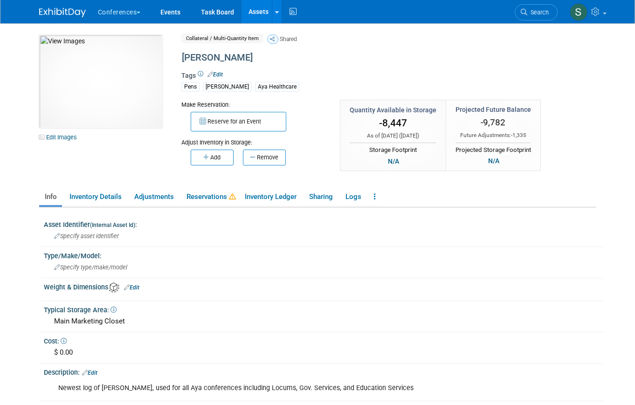
click at [208, 146] on div "Adjust Inventory in Storage:" at bounding box center [253, 138] width 144 height 15
click at [208, 155] on icon "button" at bounding box center [206, 157] width 7 height 6
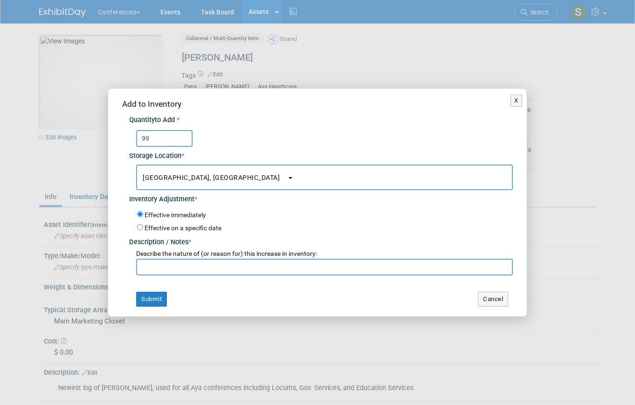
type input "9"
type input "8847"
click at [203, 273] on input "text" at bounding box center [324, 267] width 376 height 17
paste input "making inventory accurate (based on fulfillment center)"
type input "making inventory accurate (based on fulfillment center)"
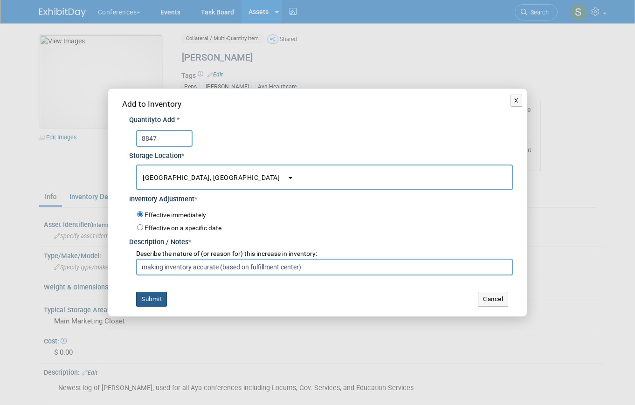
click at [150, 304] on button "Submit" at bounding box center [151, 299] width 31 height 15
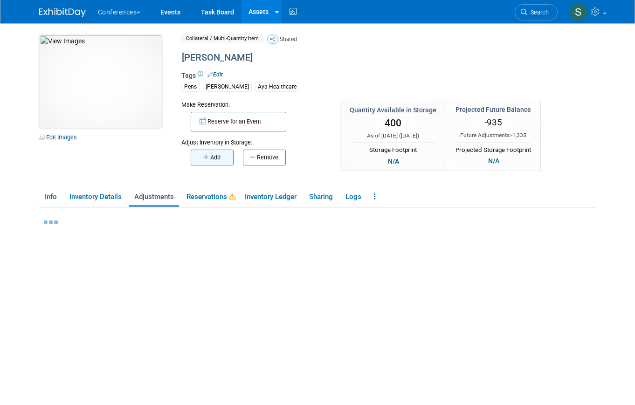
click at [209, 163] on button "Add" at bounding box center [212, 158] width 43 height 16
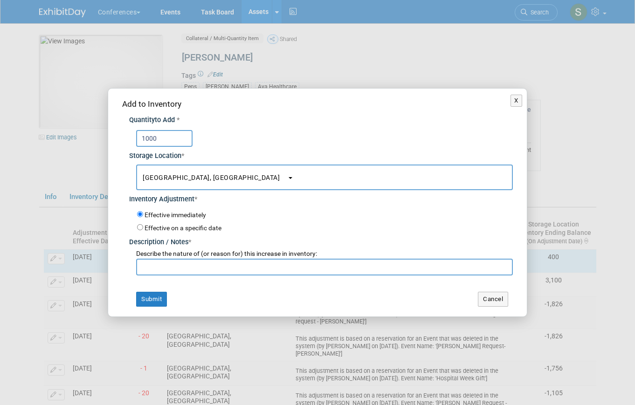
type input "1000"
click at [175, 267] on input "text" at bounding box center [324, 267] width 376 height 17
type input "ordered more on 8/27"
click at [162, 226] on label "Effective on a specific date" at bounding box center [182, 227] width 77 height 7
click at [143, 226] on input "Effective on a specific date" at bounding box center [140, 227] width 6 height 6
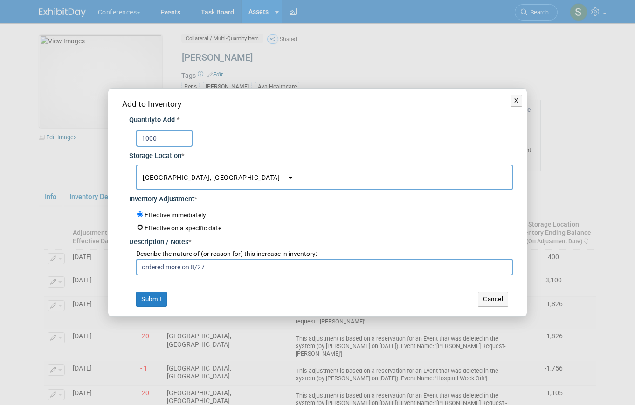
radio input "true"
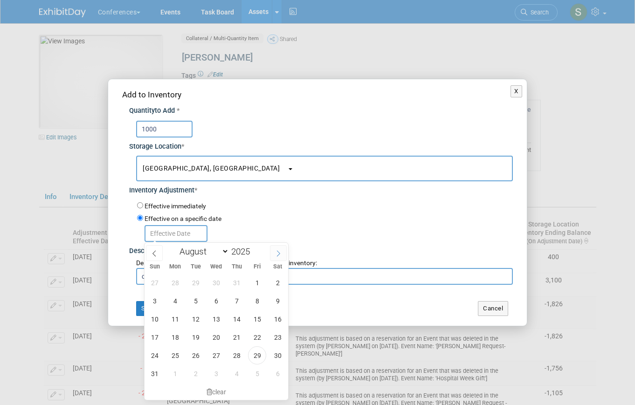
click at [280, 256] on icon at bounding box center [278, 253] width 7 height 7
select select "8"
click at [218, 297] on span "10" at bounding box center [216, 301] width 18 height 18
type input "Sep 10, 2025"
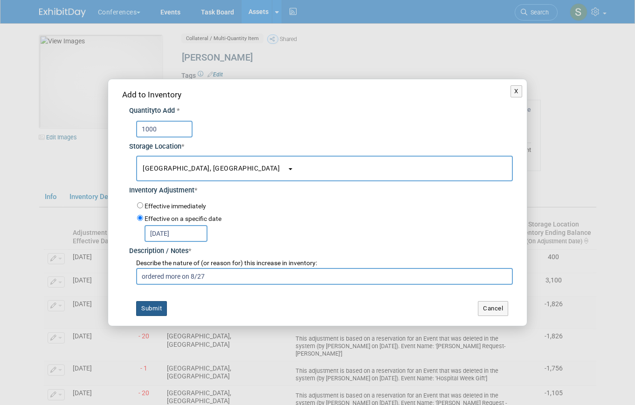
click at [150, 304] on button "Submit" at bounding box center [151, 308] width 31 height 15
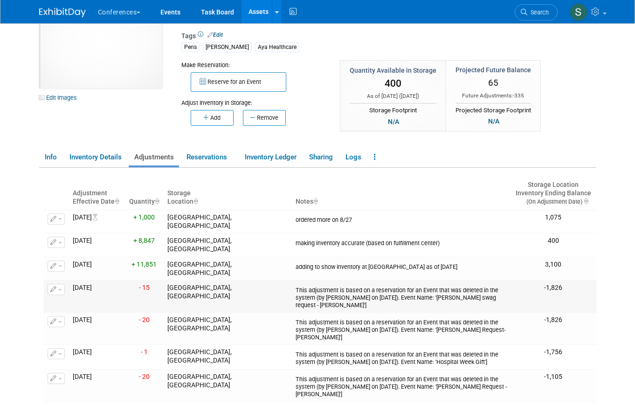
scroll to position [36, 0]
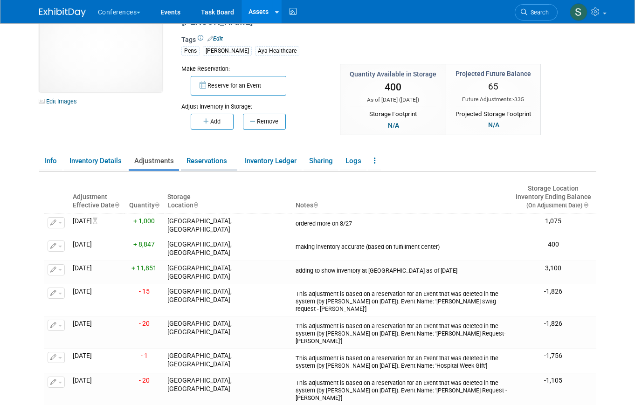
click at [209, 161] on link "Reservations" at bounding box center [209, 161] width 56 height 16
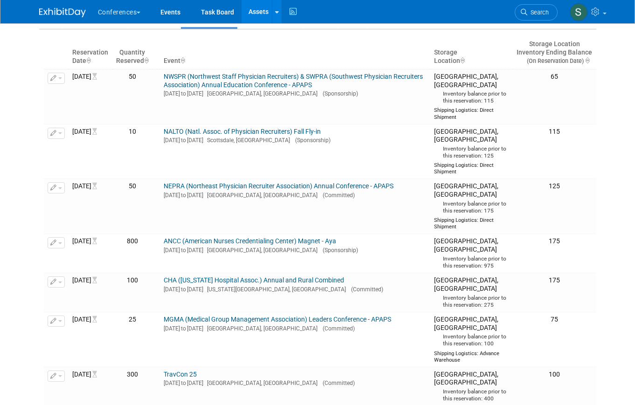
scroll to position [0, 0]
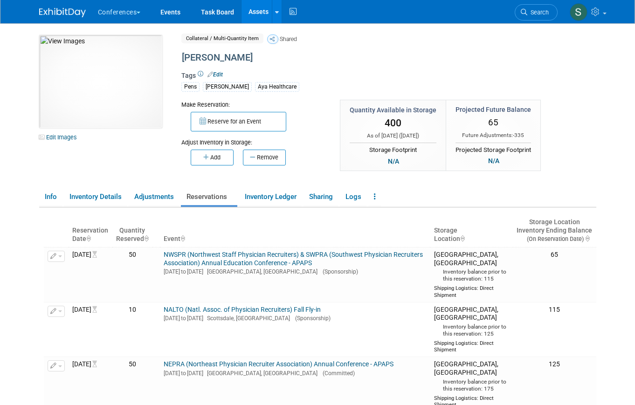
click at [256, 16] on link "Assets" at bounding box center [258, 11] width 34 height 23
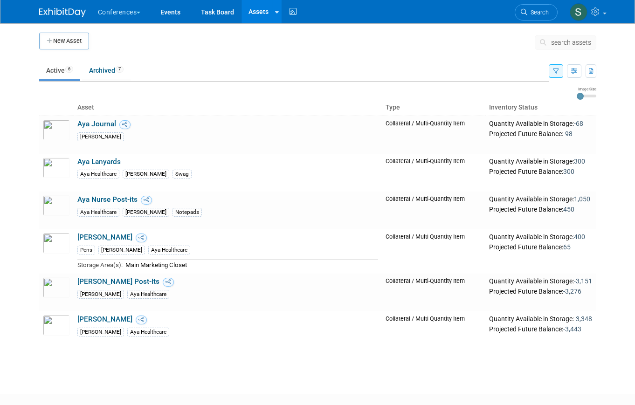
scroll to position [16, 0]
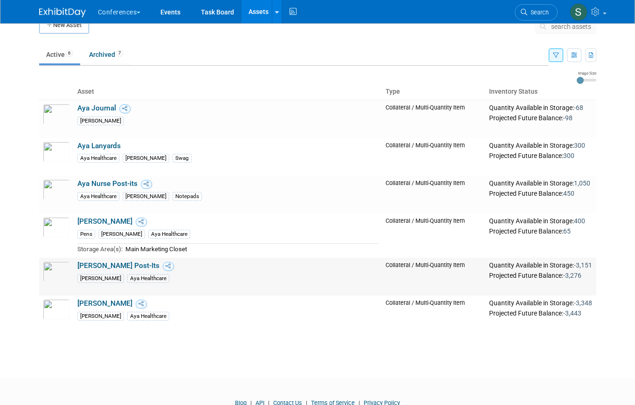
click at [126, 266] on link "[PERSON_NAME] Post-Its" at bounding box center [118, 265] width 82 height 8
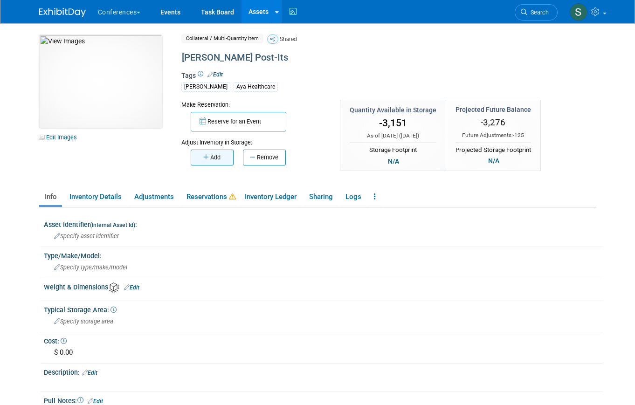
click at [194, 155] on button "Add" at bounding box center [212, 158] width 43 height 16
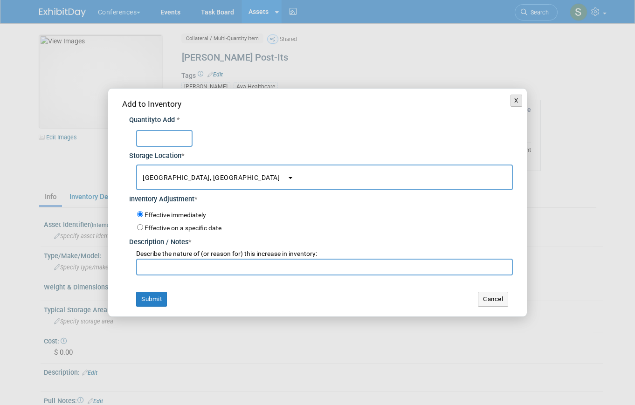
click at [520, 102] on button "X" at bounding box center [516, 101] width 12 height 12
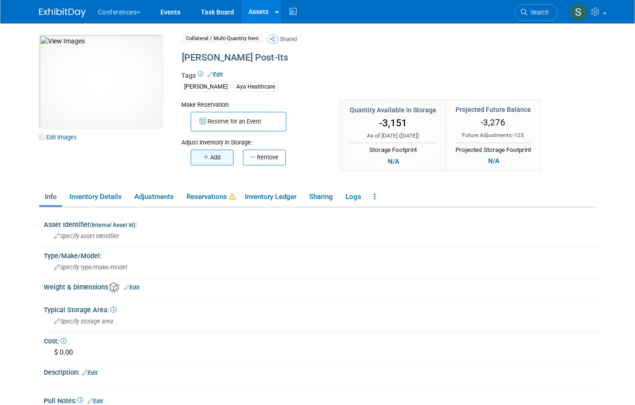
click at [218, 152] on button "Add" at bounding box center [212, 158] width 43 height 16
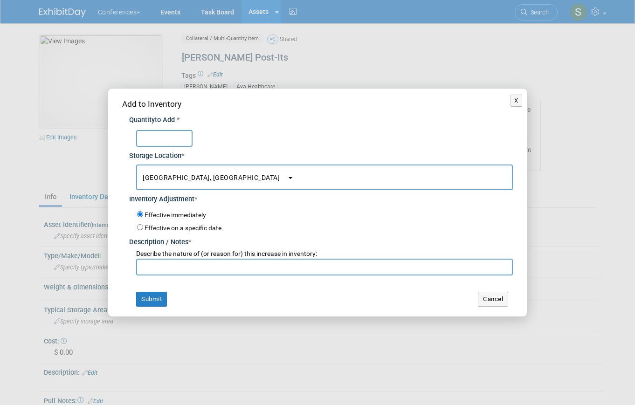
click at [161, 142] on input "text" at bounding box center [164, 138] width 56 height 17
type input "4201"
click at [172, 277] on div "Add to Inventory Quantity to Add * 4201 Storage Location * San Diego, CA<span s…" at bounding box center [317, 203] width 418 height 228
click at [171, 270] on input "text" at bounding box center [324, 267] width 376 height 17
paste input "making inventory accurate (based on fulfillment center)"
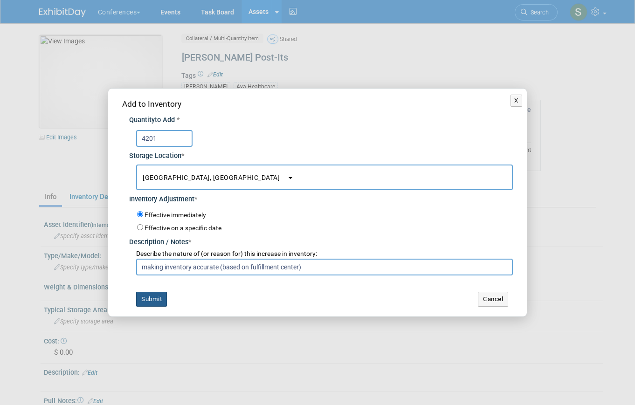
type input "making inventory accurate (based on fulfillment center)"
click at [156, 297] on button "Submit" at bounding box center [151, 299] width 31 height 15
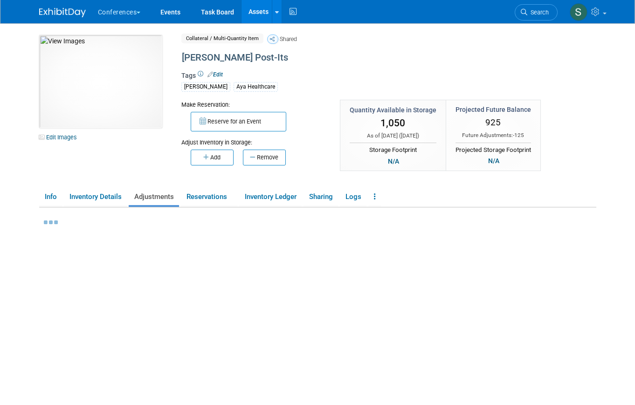
click at [256, 11] on link "Assets" at bounding box center [258, 11] width 34 height 23
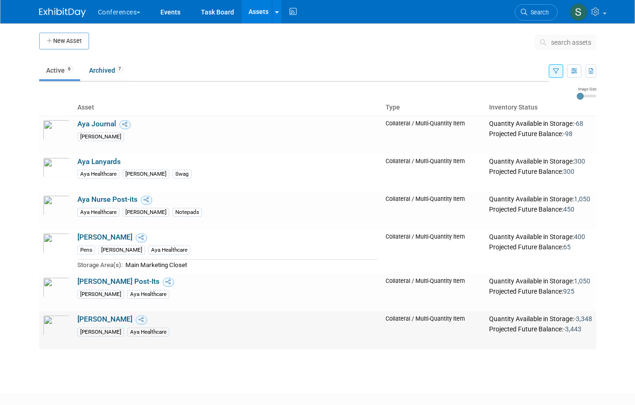
click at [84, 315] on link "[PERSON_NAME]" at bounding box center [104, 319] width 55 height 8
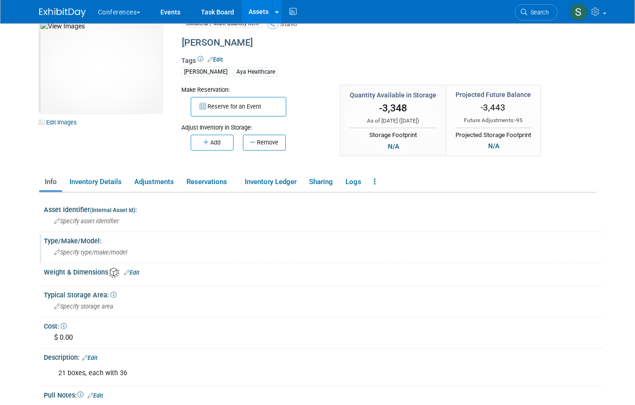
scroll to position [26, 0]
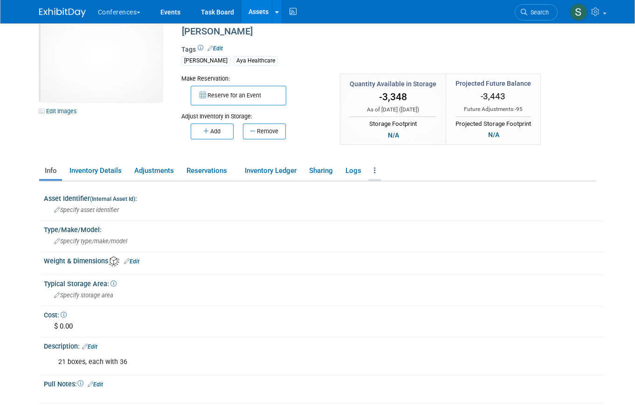
click at [375, 174] on link at bounding box center [374, 171] width 13 height 16
click at [393, 202] on link "Archive Asset" at bounding box center [408, 205] width 81 height 16
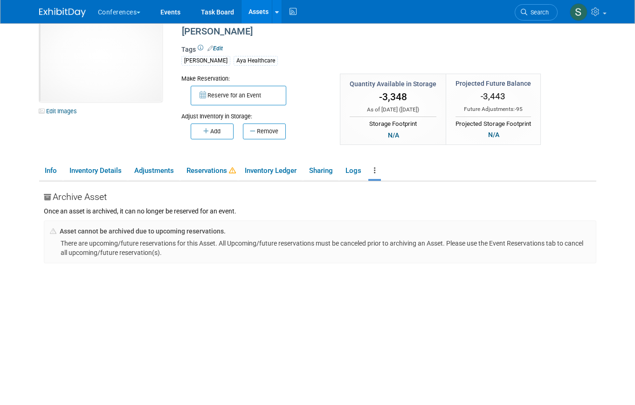
scroll to position [37, 0]
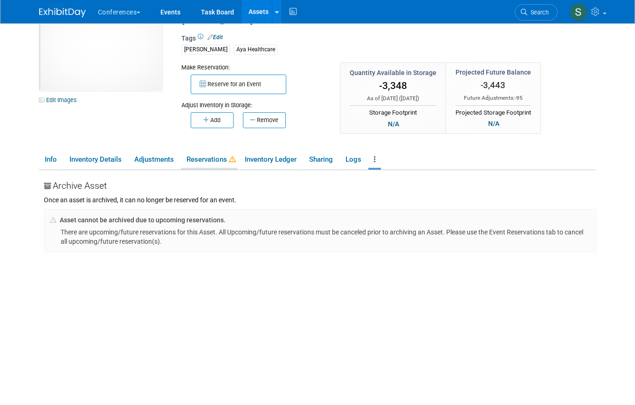
click at [229, 151] on link "Reservations" at bounding box center [209, 159] width 56 height 16
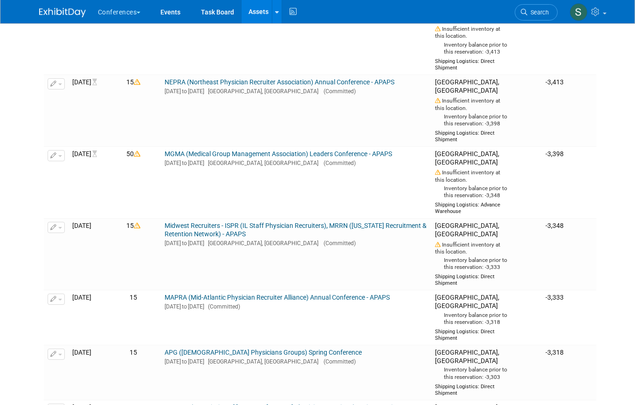
scroll to position [348, 0]
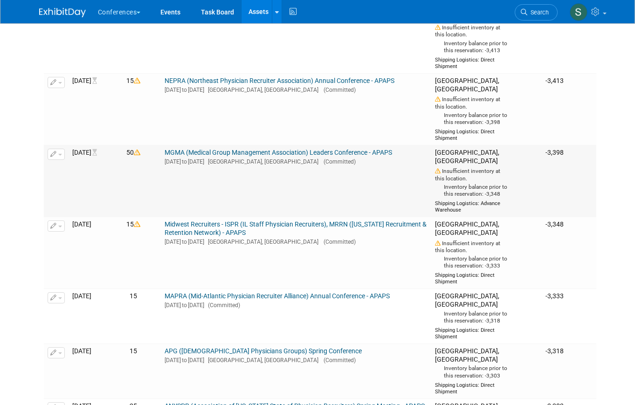
click at [224, 156] on link "MGMA (Medical Group Management Association) Leaders Conference - APAPS" at bounding box center [277, 152] width 227 height 7
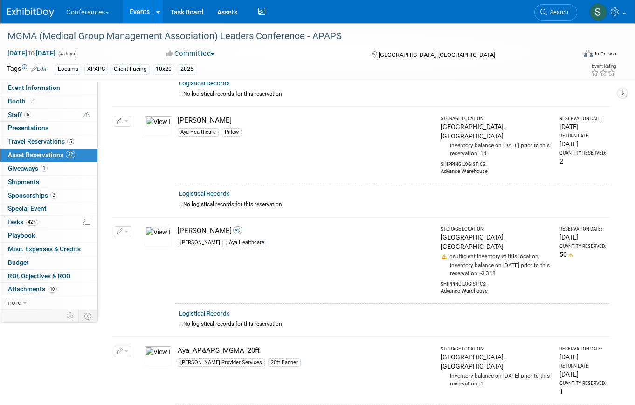
scroll to position [730, 0]
click at [121, 228] on icon "button" at bounding box center [119, 231] width 7 height 6
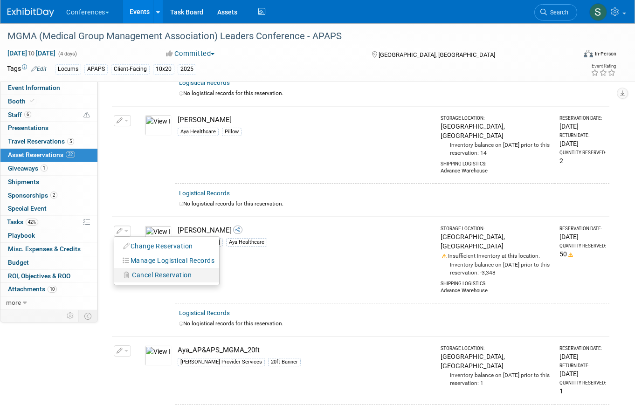
click at [160, 271] on span "Cancel Reservation" at bounding box center [162, 274] width 60 height 7
click at [230, 275] on link "Yes" at bounding box center [230, 282] width 27 height 15
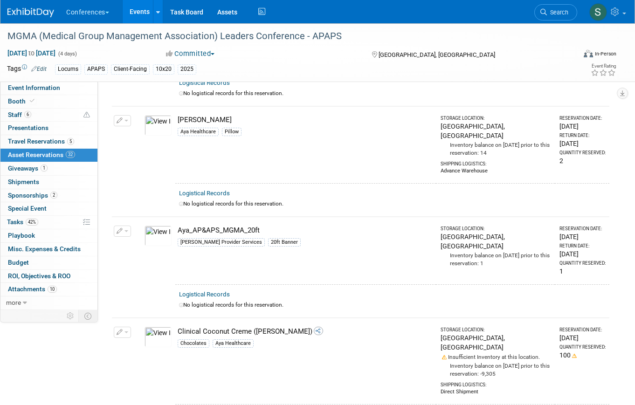
scroll to position [0, 0]
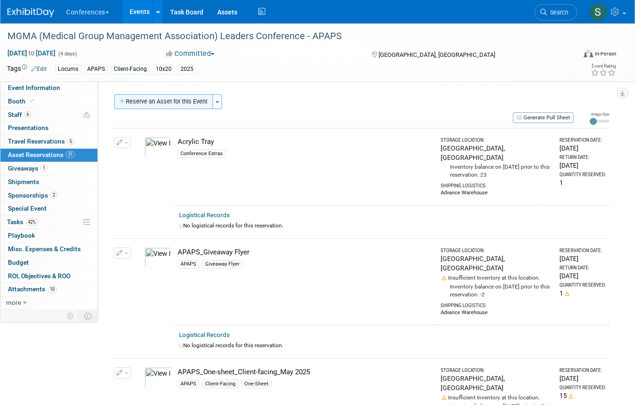
click at [144, 102] on button "Reserve an Asset for this Event" at bounding box center [163, 101] width 99 height 15
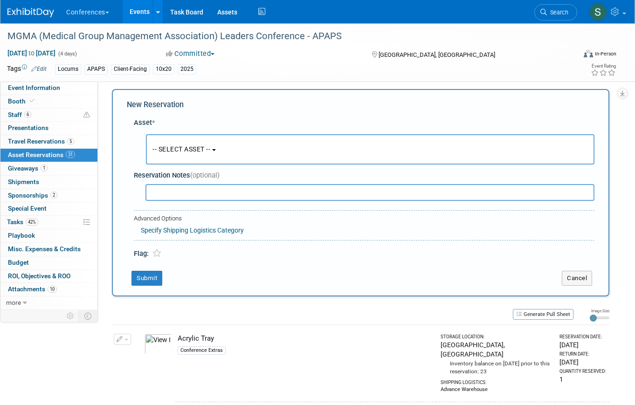
scroll to position [9, 0]
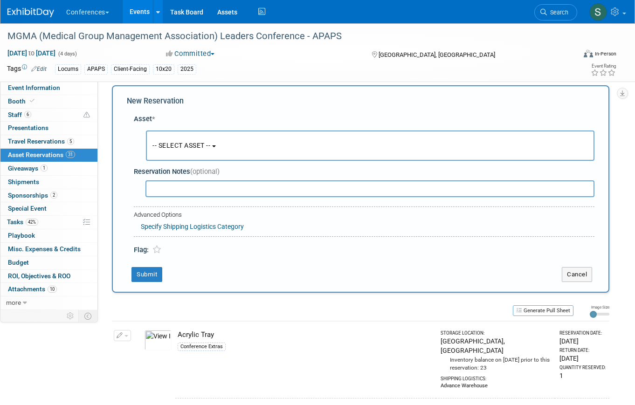
click at [170, 148] on span "-- SELECT ASSET --" at bounding box center [181, 145] width 58 height 7
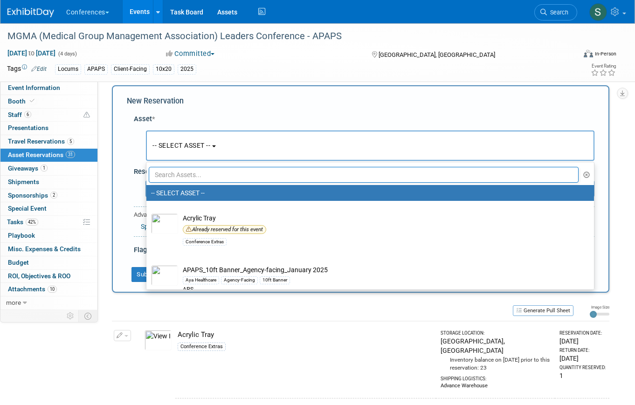
click at [170, 172] on input "text" at bounding box center [364, 175] width 430 height 16
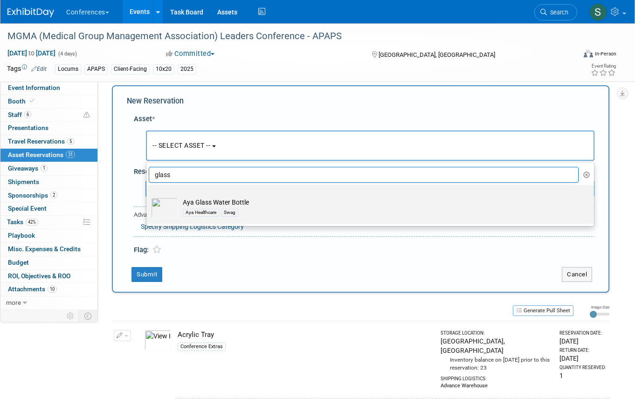
type input "glass"
click at [179, 199] on td "Aya Glass Water Bottle Aya Healthcare Swag" at bounding box center [376, 208] width 397 height 21
click at [148, 196] on input "Aya Glass Water Bottle Aya Healthcare Swag" at bounding box center [145, 193] width 6 height 6
select select "10727892"
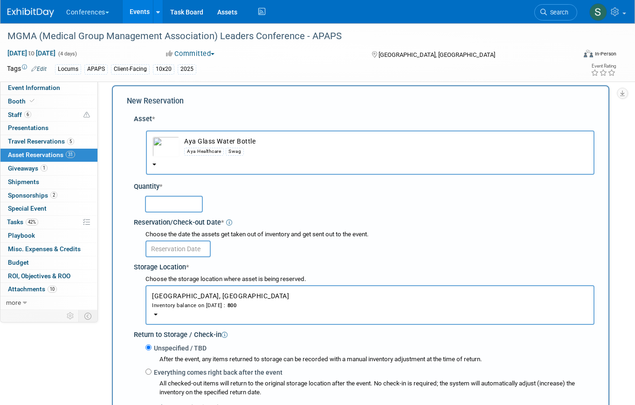
click at [159, 204] on input "text" at bounding box center [174, 204] width 58 height 17
type input "50"
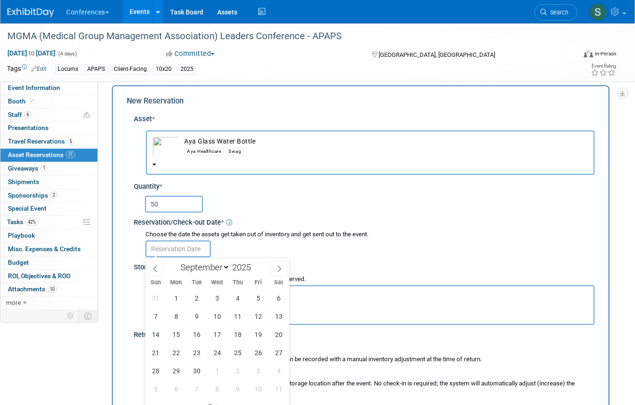
click at [173, 242] on input "text" at bounding box center [177, 248] width 65 height 17
click at [216, 295] on span "3" at bounding box center [217, 298] width 18 height 18
type input "Sep 3, 2025"
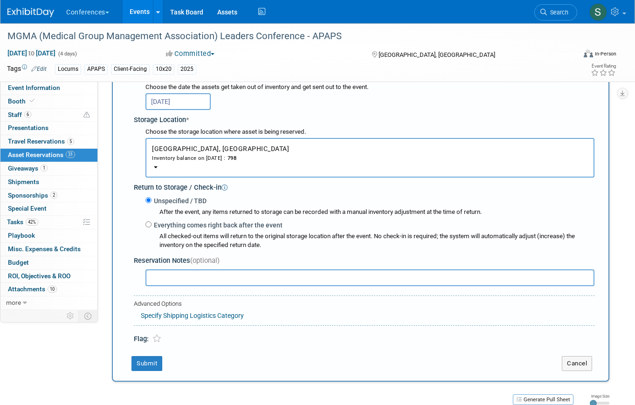
scroll to position [161, 0]
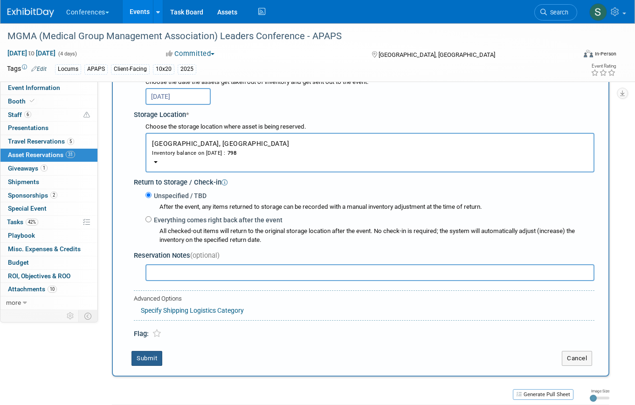
click at [138, 363] on button "Submit" at bounding box center [146, 358] width 31 height 15
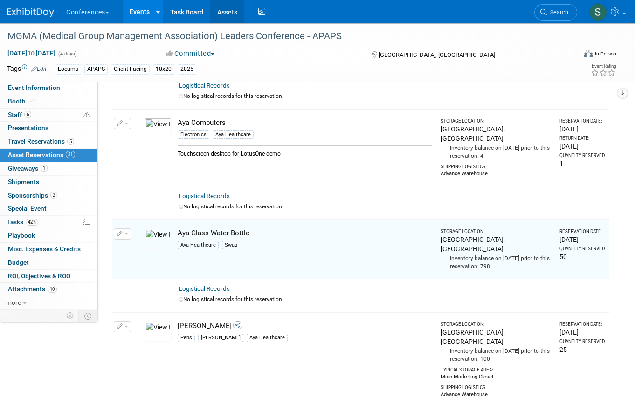
scroll to position [542, 0]
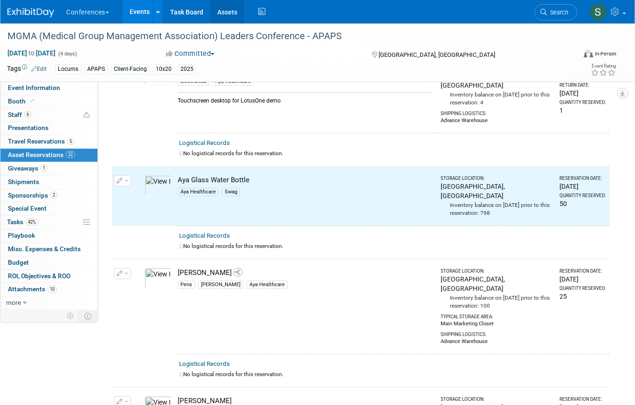
click at [232, 14] on link "Assets" at bounding box center [227, 11] width 34 height 23
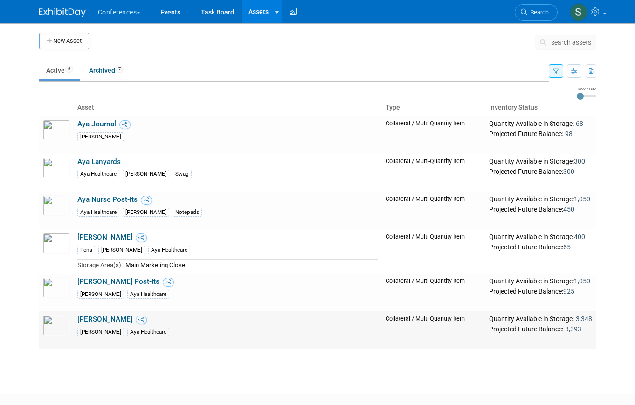
click at [106, 317] on link "[PERSON_NAME]" at bounding box center [104, 319] width 55 height 8
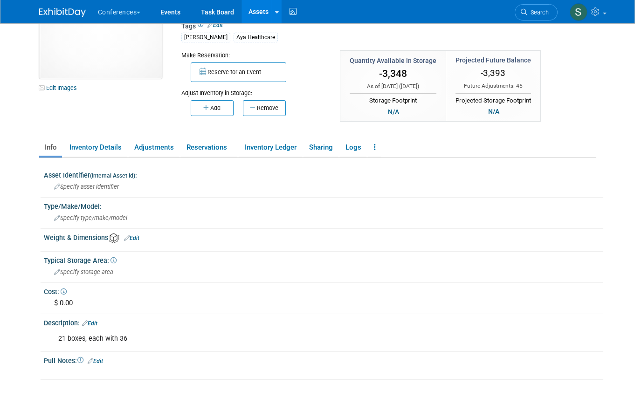
scroll to position [66, 0]
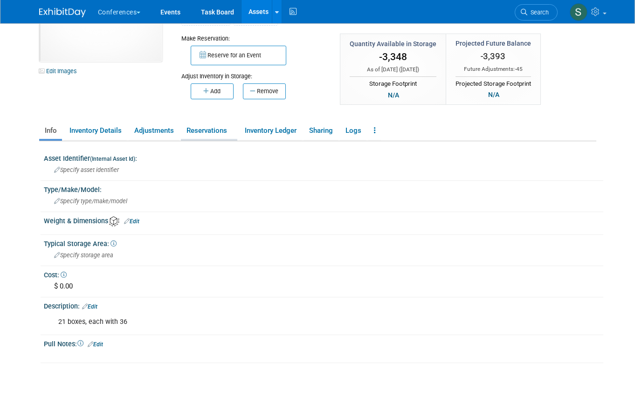
click at [213, 136] on link "Reservations" at bounding box center [209, 131] width 56 height 16
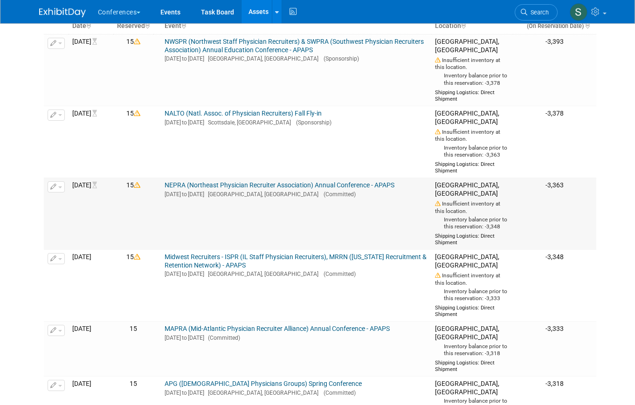
scroll to position [229, 0]
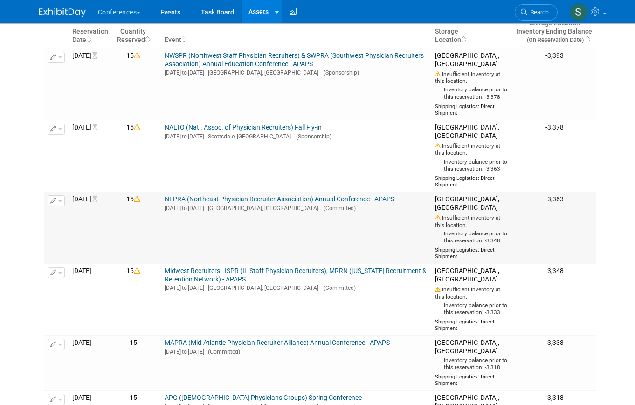
click at [260, 203] on link "NEPRA (Northeast Physician Recruiter Association) Annual Conference - APAPS" at bounding box center [279, 198] width 230 height 7
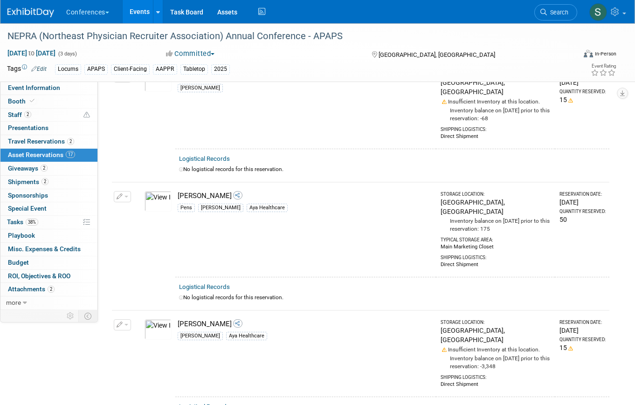
scroll to position [784, 0]
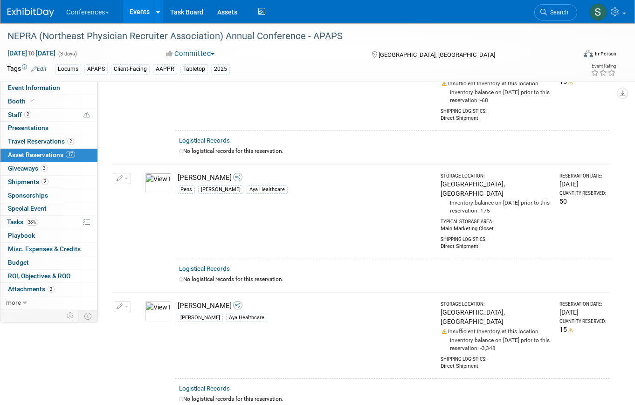
click at [125, 301] on button "button" at bounding box center [122, 306] width 17 height 11
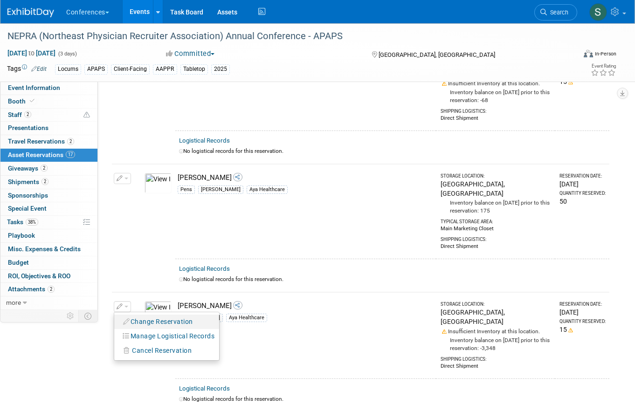
click at [146, 315] on button "Change Reservation" at bounding box center [158, 321] width 79 height 13
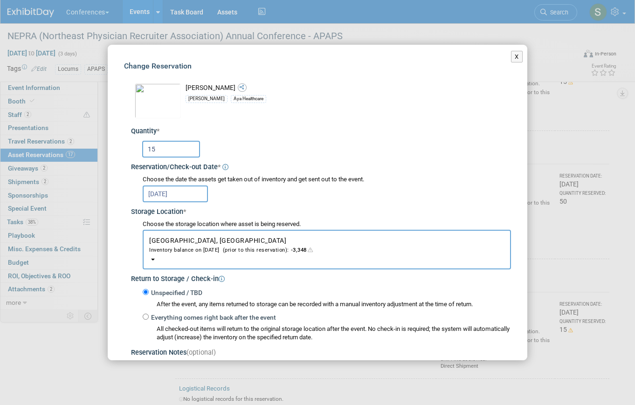
click at [510, 60] on div "Change Reservation Aya Tumbler Aya Swag * * 15" at bounding box center [317, 271] width 419 height 453
click at [519, 55] on button "X" at bounding box center [517, 57] width 12 height 12
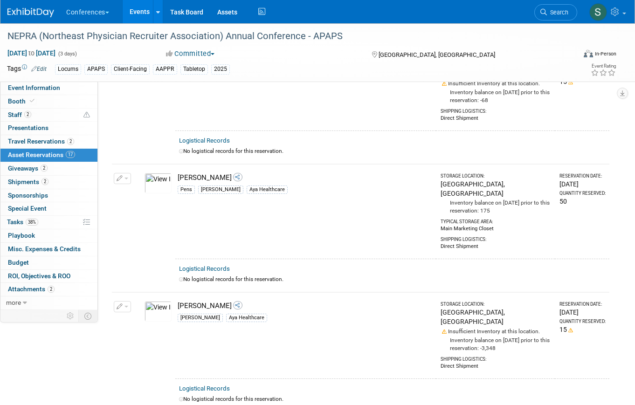
click at [117, 301] on button "button" at bounding box center [122, 306] width 17 height 11
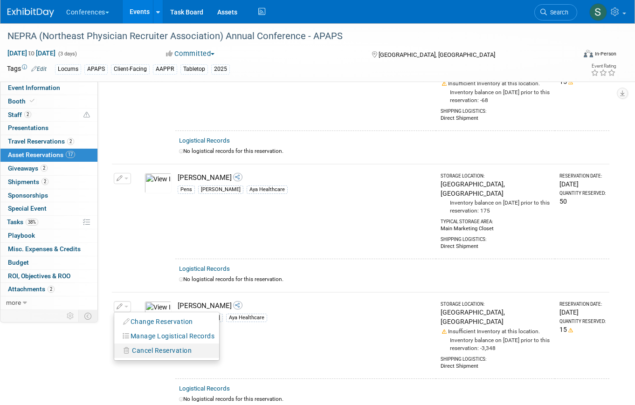
click at [132, 347] on span "Cancel Reservation" at bounding box center [162, 350] width 60 height 7
click at [240, 350] on link "Yes" at bounding box center [230, 357] width 27 height 15
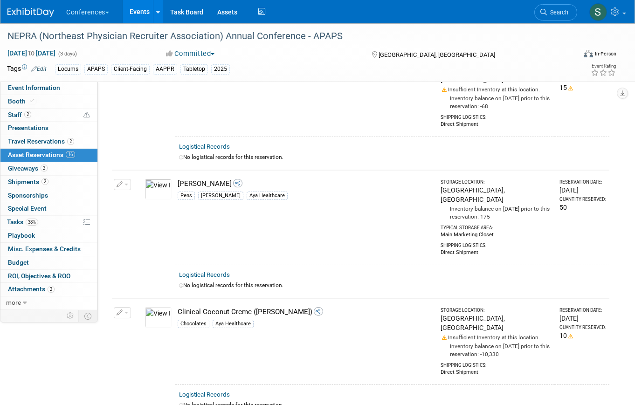
scroll to position [0, 0]
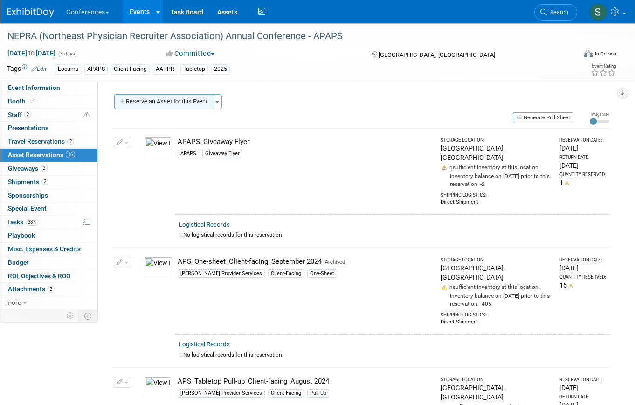
click at [146, 104] on button "Reserve an Asset for this Event" at bounding box center [163, 101] width 99 height 15
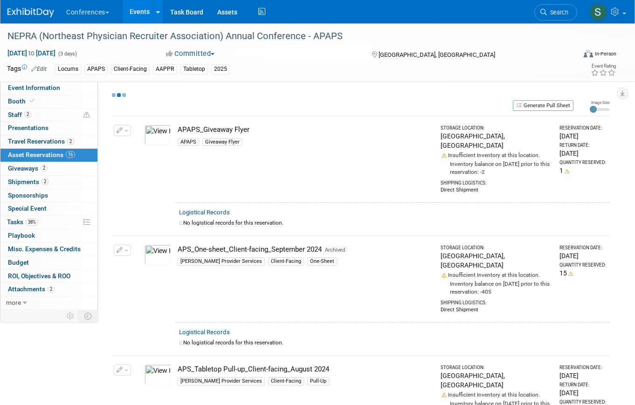
select select "9"
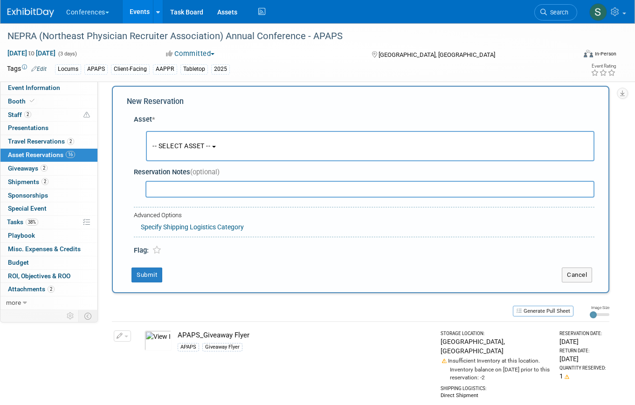
scroll to position [9, 0]
click at [176, 142] on span "-- SELECT ASSET --" at bounding box center [181, 145] width 58 height 7
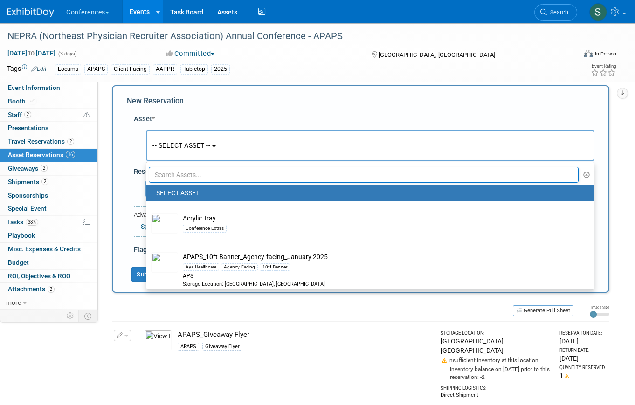
click at [173, 171] on input "text" at bounding box center [364, 175] width 430 height 16
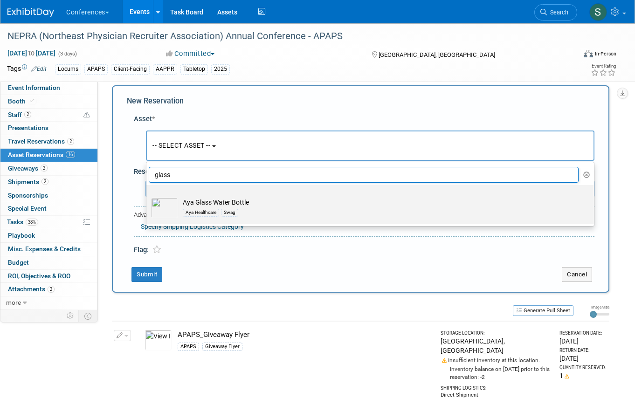
type input "glass"
click at [184, 205] on td "Aya Glass Water Bottle Aya Healthcare Swag" at bounding box center [376, 208] width 397 height 21
click at [148, 196] on input "Aya Glass Water Bottle Aya Healthcare Swag" at bounding box center [145, 193] width 6 height 6
select select "10727892"
select select "9"
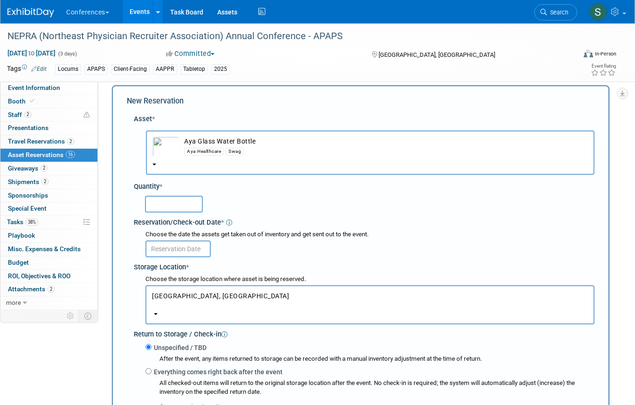
click at [163, 202] on input "text" at bounding box center [174, 204] width 58 height 17
type input "15"
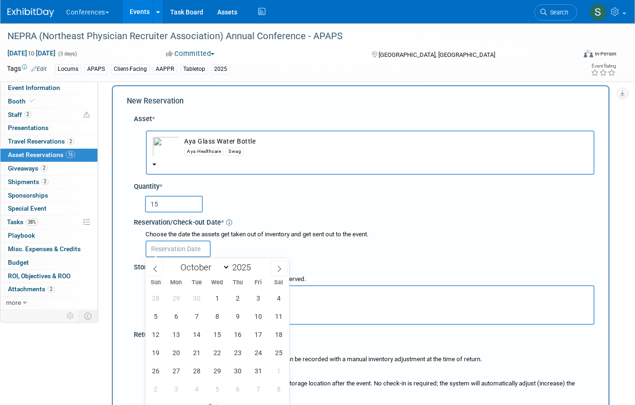
click at [190, 242] on input "text" at bounding box center [177, 248] width 65 height 17
click at [149, 269] on span at bounding box center [155, 268] width 17 height 16
click at [278, 271] on icon at bounding box center [279, 269] width 7 height 7
select select "9"
click at [214, 302] on span "1" at bounding box center [217, 298] width 18 height 18
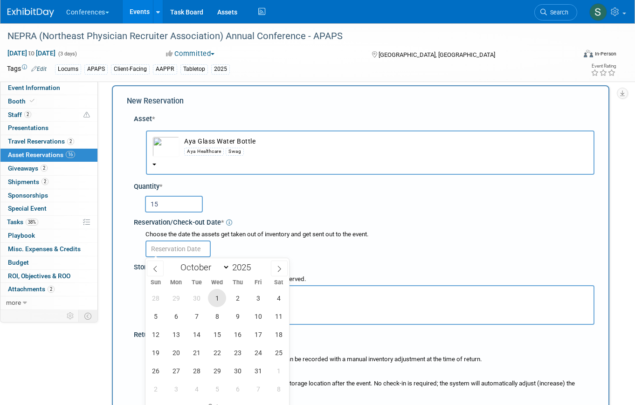
type input "Oct 1, 2025"
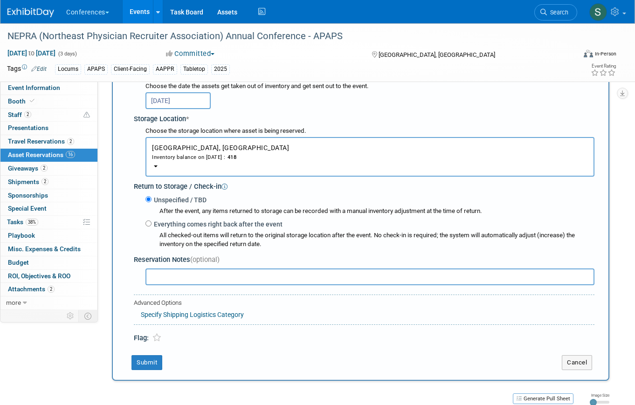
scroll to position [168, 0]
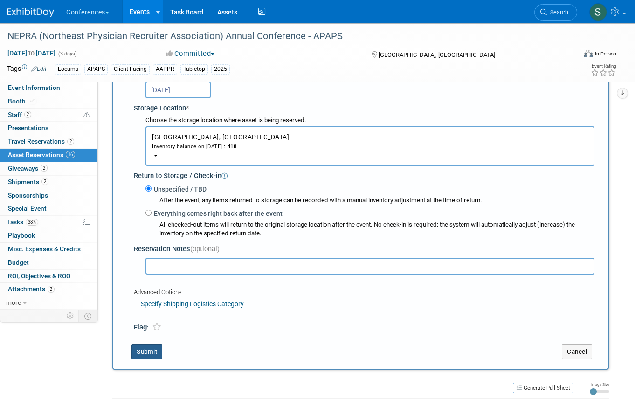
click at [150, 351] on button "Submit" at bounding box center [146, 351] width 31 height 15
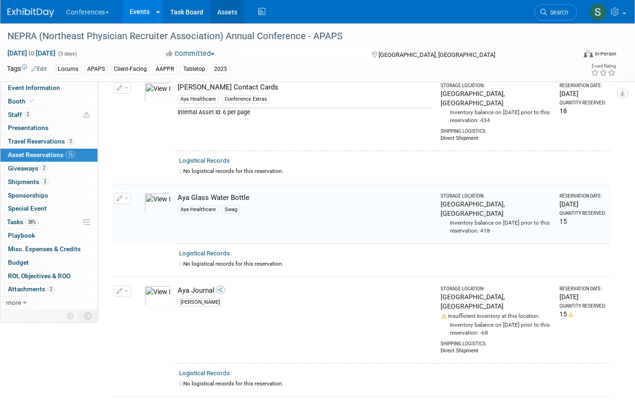
scroll to position [652, 0]
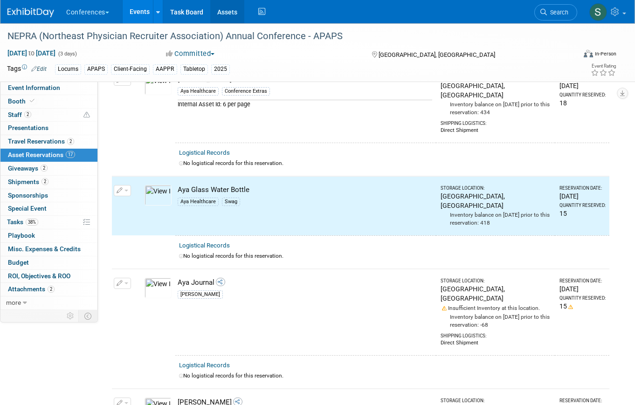
click at [228, 14] on link "Assets" at bounding box center [227, 11] width 34 height 23
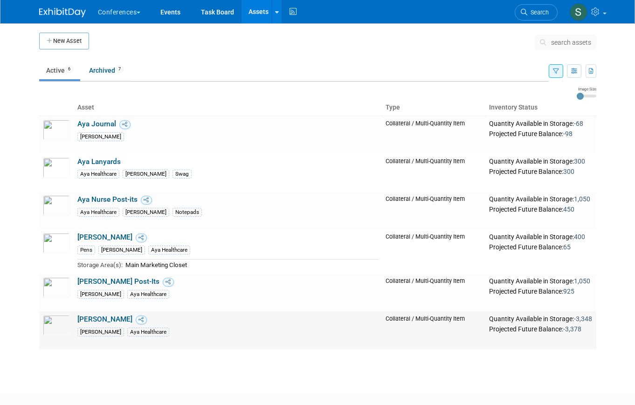
click at [86, 320] on link "[PERSON_NAME]" at bounding box center [104, 319] width 55 height 8
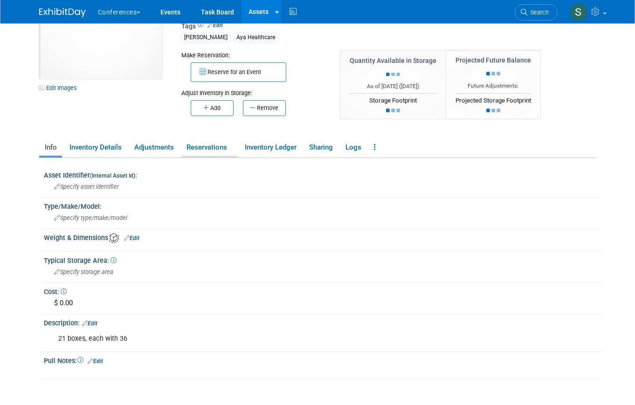
scroll to position [54, 0]
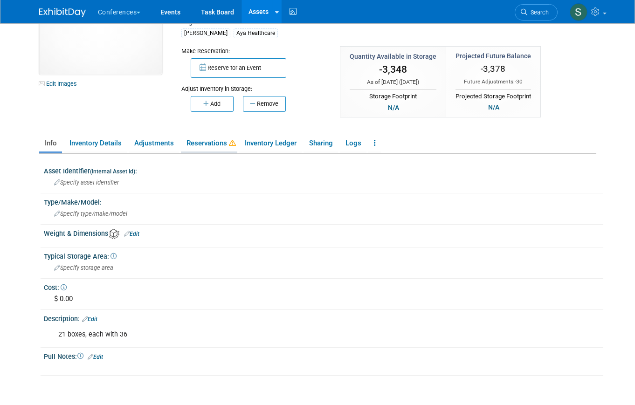
click at [204, 146] on link "Reservations" at bounding box center [209, 143] width 56 height 16
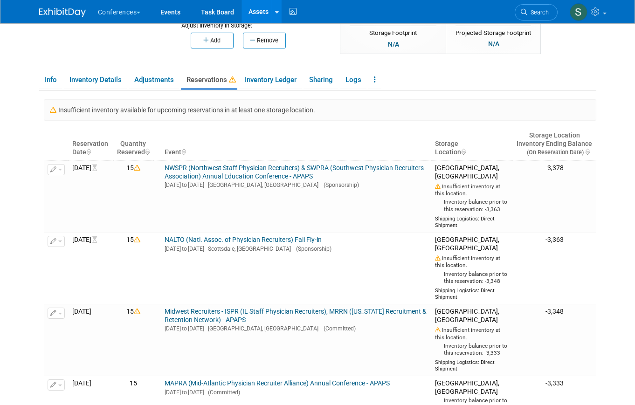
scroll to position [158, 0]
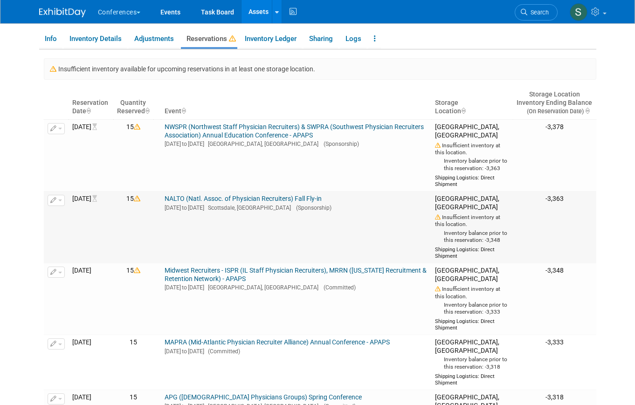
click at [231, 202] on link "NALTO (Natl. Assoc. of Physician Recruiters) Fall Fly-in" at bounding box center [242, 198] width 157 height 7
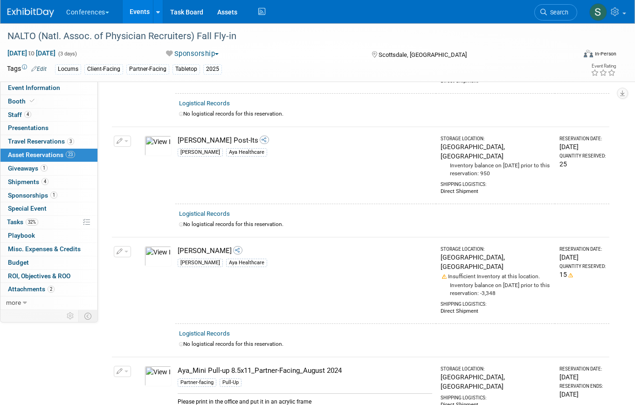
scroll to position [471, 0]
click at [126, 250] on span "button" at bounding box center [126, 251] width 4 height 2
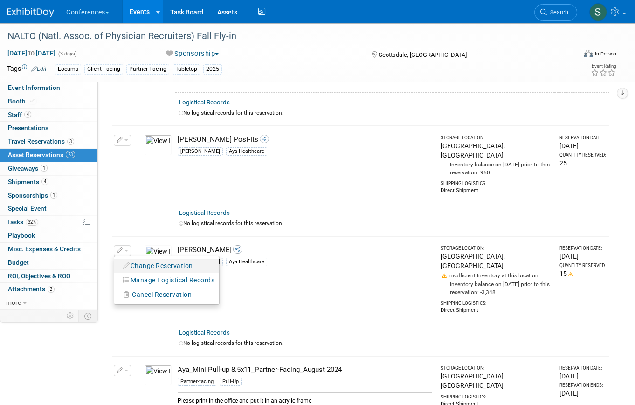
click at [136, 260] on button "Change Reservation" at bounding box center [158, 266] width 79 height 13
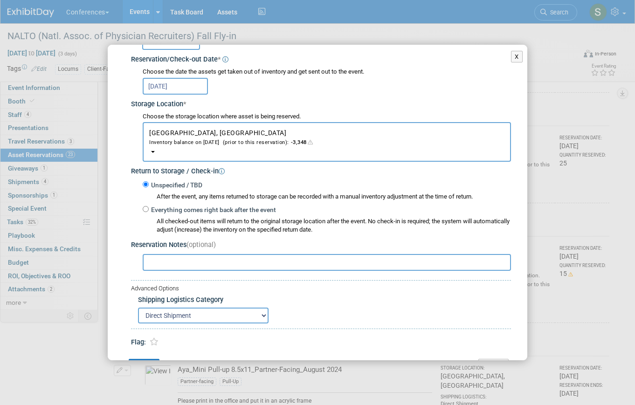
scroll to position [137, 0]
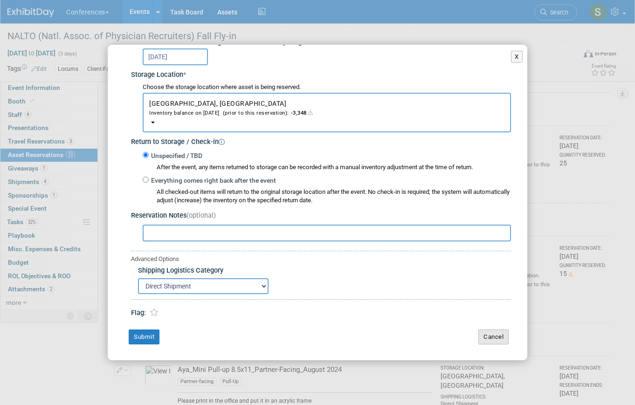
click at [497, 336] on button "Cancel" at bounding box center [493, 336] width 30 height 15
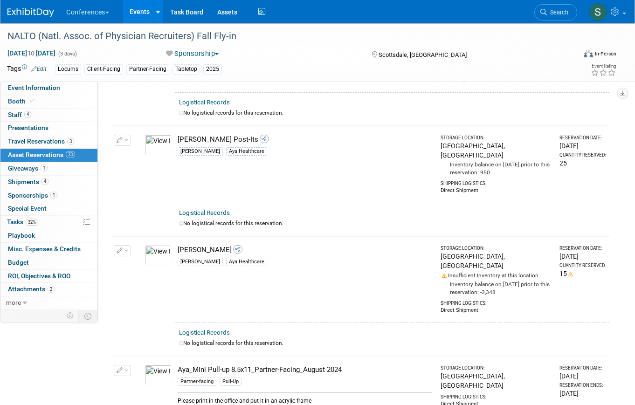
click at [118, 248] on icon "button" at bounding box center [119, 251] width 7 height 6
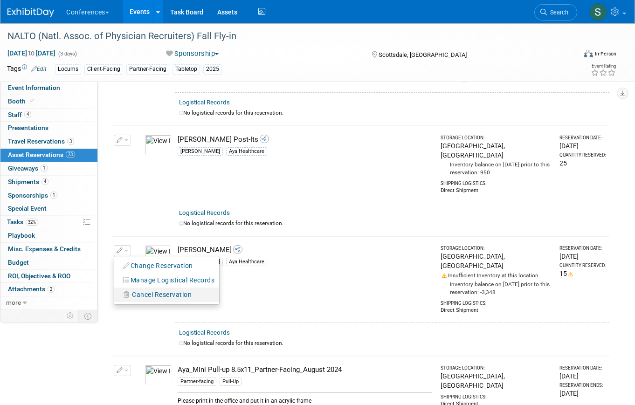
click at [152, 291] on span "Cancel Reservation" at bounding box center [162, 294] width 60 height 7
click at [222, 300] on icon at bounding box center [224, 302] width 6 height 5
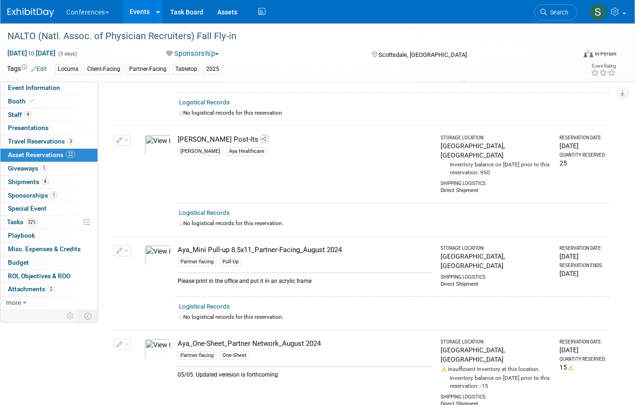
scroll to position [0, 0]
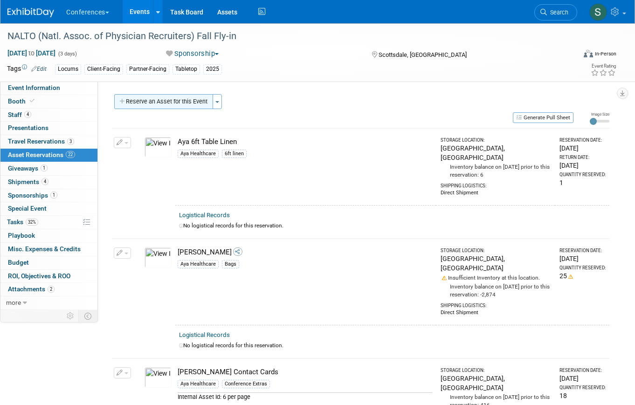
click at [154, 107] on button "Reserve an Asset for this Event" at bounding box center [163, 101] width 99 height 15
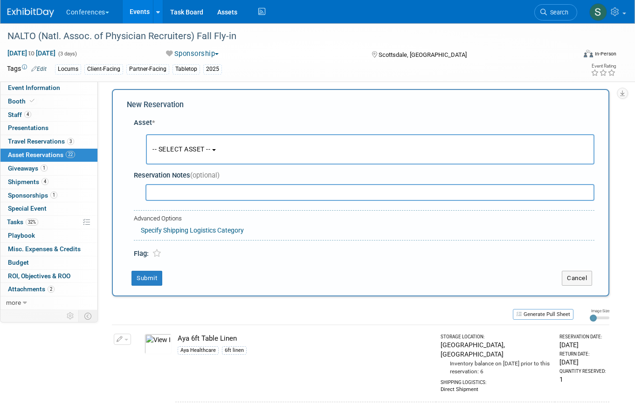
scroll to position [9, 0]
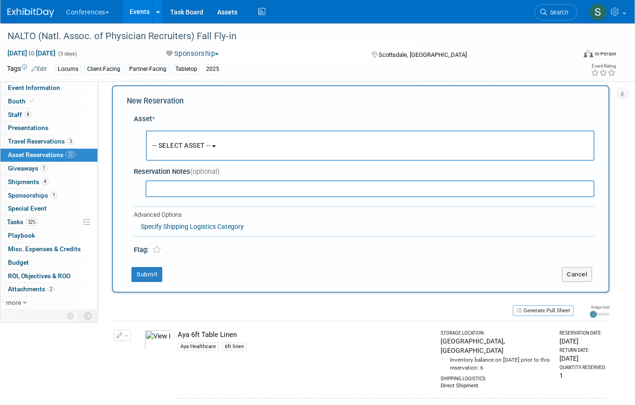
click at [171, 139] on button "-- SELECT ASSET --" at bounding box center [370, 145] width 448 height 30
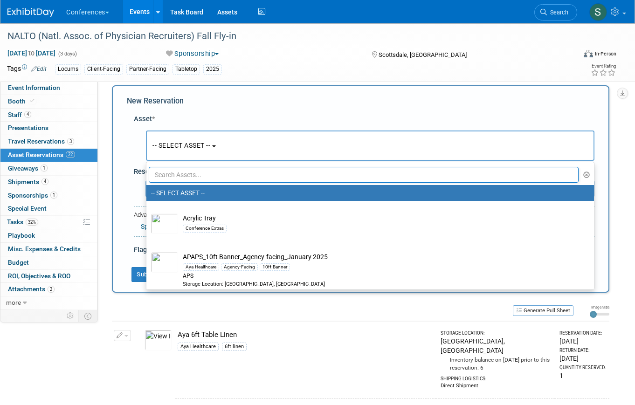
click at [174, 170] on input "text" at bounding box center [364, 175] width 430 height 16
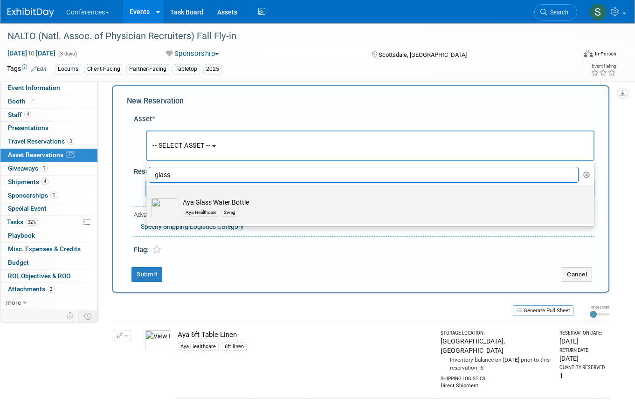
type input "glass"
click at [194, 205] on td "Aya Glass Water Bottle Aya Healthcare Swag" at bounding box center [376, 208] width 397 height 21
click at [148, 196] on input "Aya Glass Water Bottle Aya Healthcare Swag" at bounding box center [145, 193] width 6 height 6
select select "10727892"
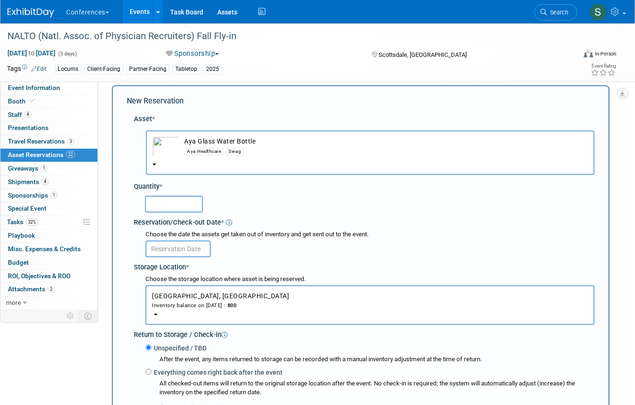
click at [171, 206] on input "text" at bounding box center [174, 204] width 58 height 17
type input "15"
click at [186, 245] on input "text" at bounding box center [177, 248] width 65 height 17
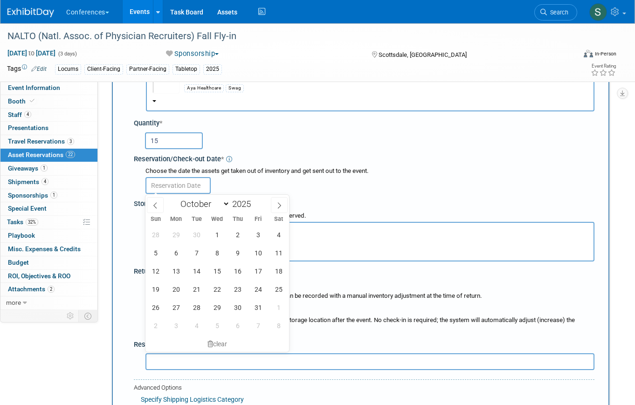
scroll to position [84, 0]
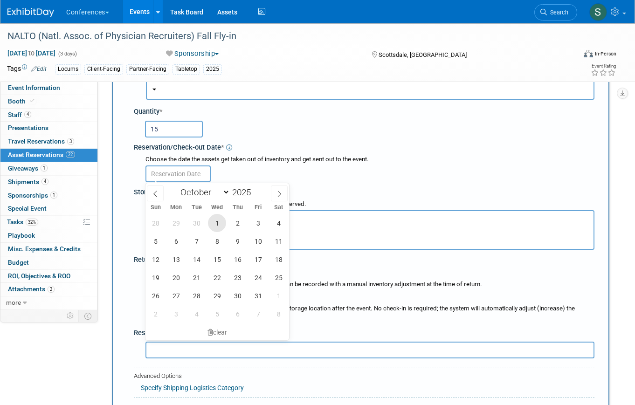
click at [221, 223] on span "1" at bounding box center [217, 223] width 18 height 18
type input "Oct 1, 2025"
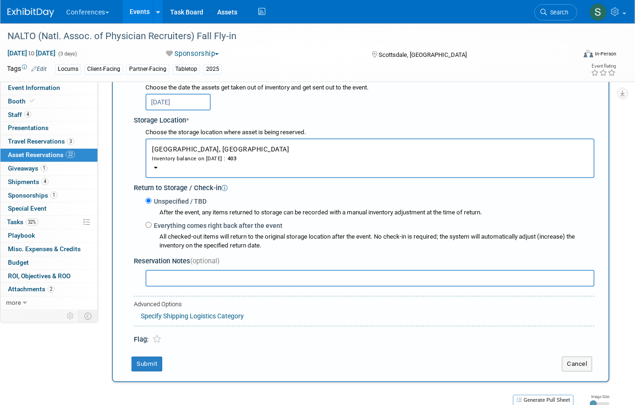
scroll to position [156, 0]
click at [144, 362] on button "Submit" at bounding box center [146, 363] width 31 height 15
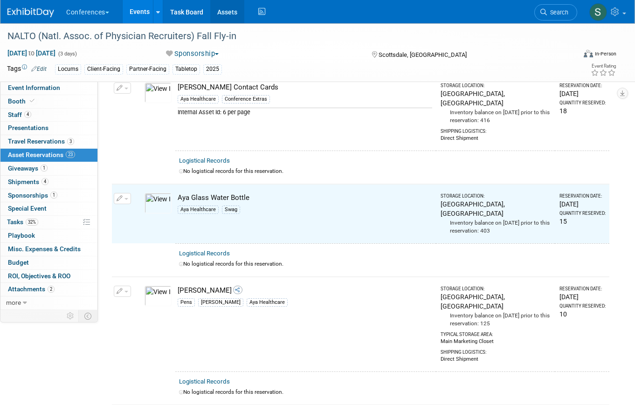
scroll to position [322, 0]
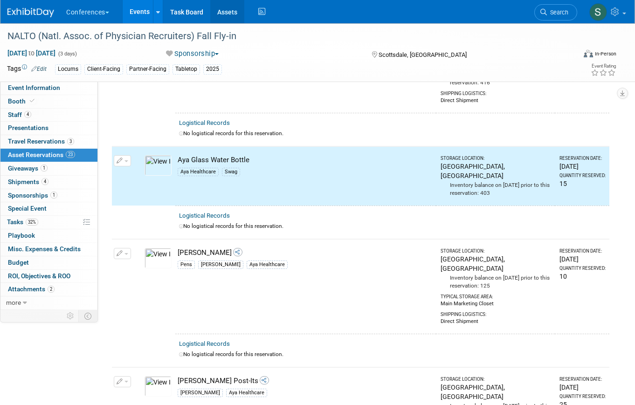
click at [224, 12] on link "Assets" at bounding box center [227, 11] width 34 height 23
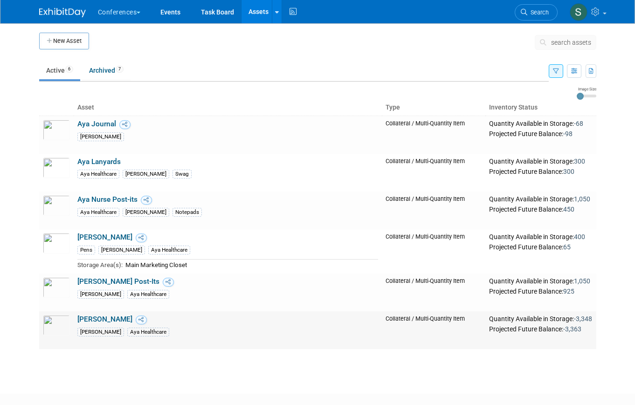
click at [92, 318] on link "[PERSON_NAME]" at bounding box center [104, 319] width 55 height 8
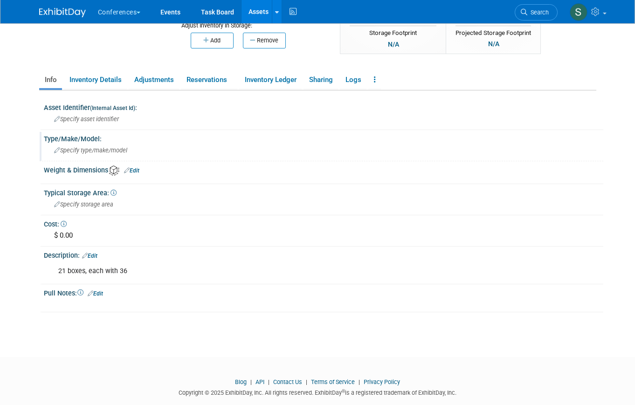
scroll to position [121, 0]
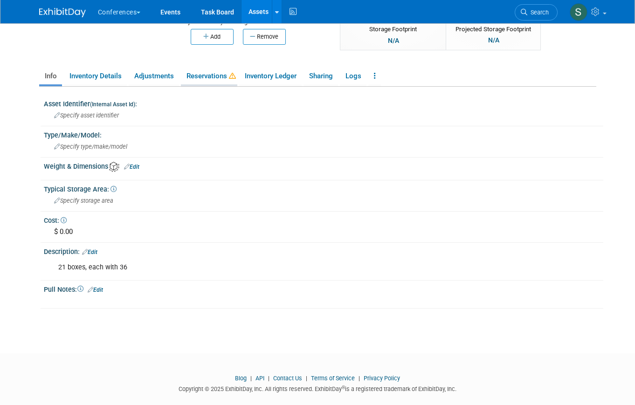
click at [223, 76] on link "Reservations" at bounding box center [209, 76] width 56 height 16
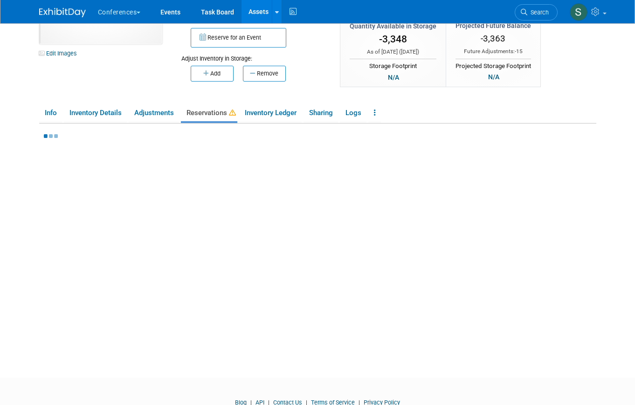
scroll to position [83, 0]
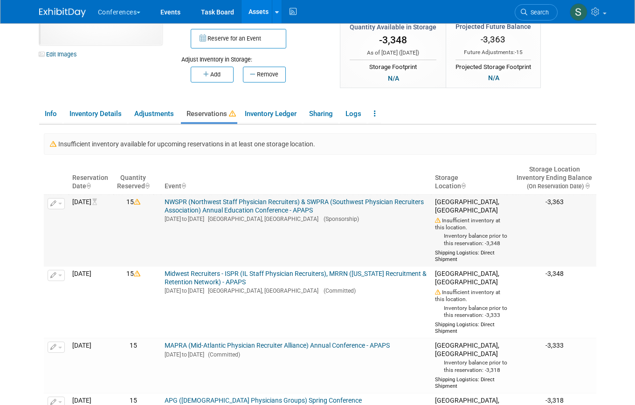
click at [225, 201] on link "NWSPR (Northwest Staff Physician Recruiters) & SWPRA (Southwest Physician Recru…" at bounding box center [293, 206] width 259 height 16
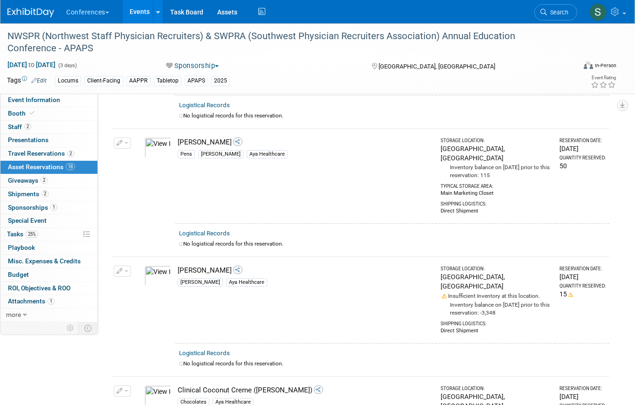
scroll to position [836, 0]
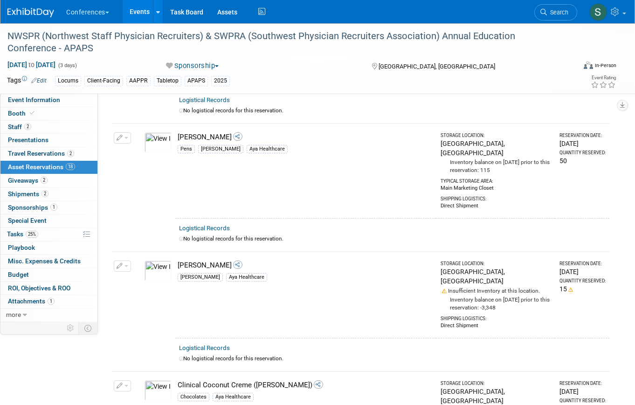
click at [126, 265] on span "button" at bounding box center [126, 266] width 4 height 2
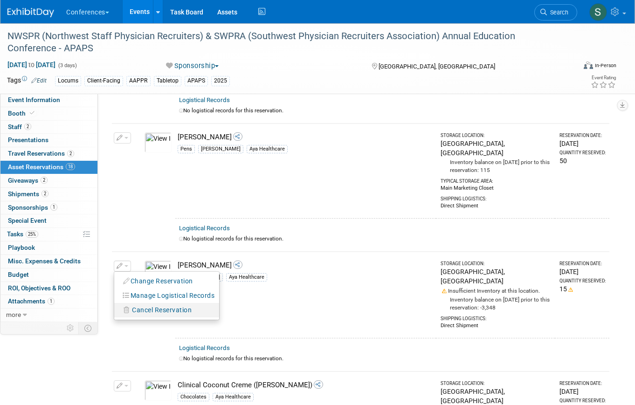
click at [137, 306] on span "Cancel Reservation" at bounding box center [162, 309] width 60 height 7
click at [227, 310] on link "Yes" at bounding box center [230, 317] width 27 height 15
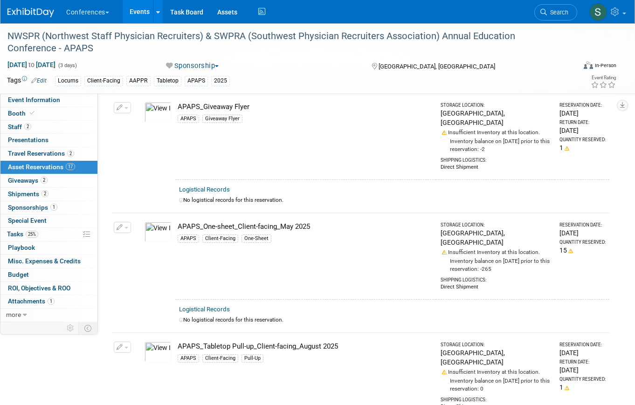
scroll to position [0, 0]
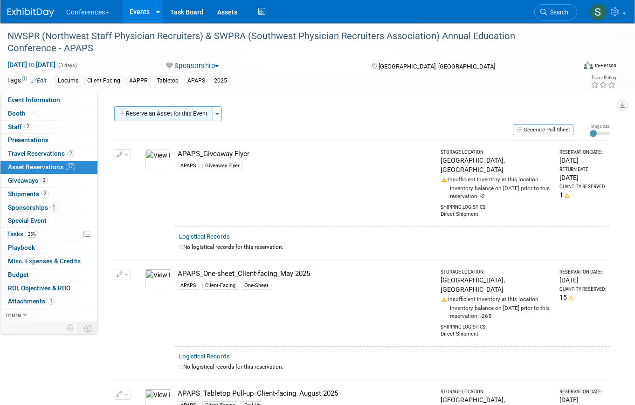
click at [145, 116] on button "Reserve an Asset for this Event" at bounding box center [163, 113] width 99 height 15
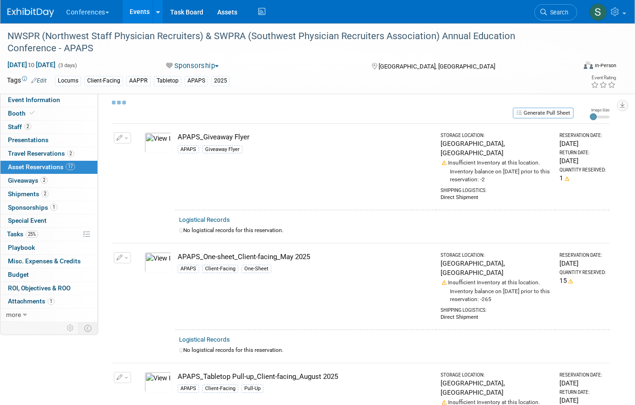
select select "9"
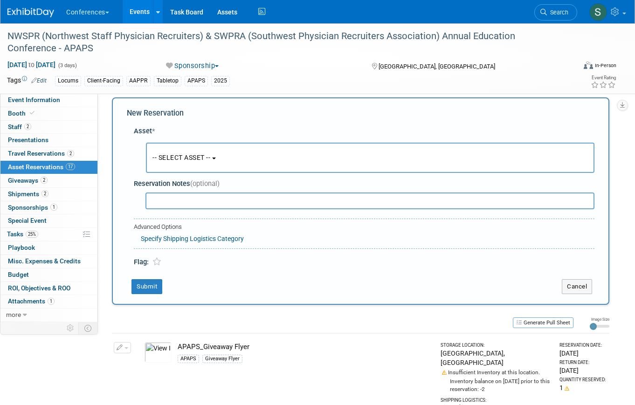
scroll to position [21, 0]
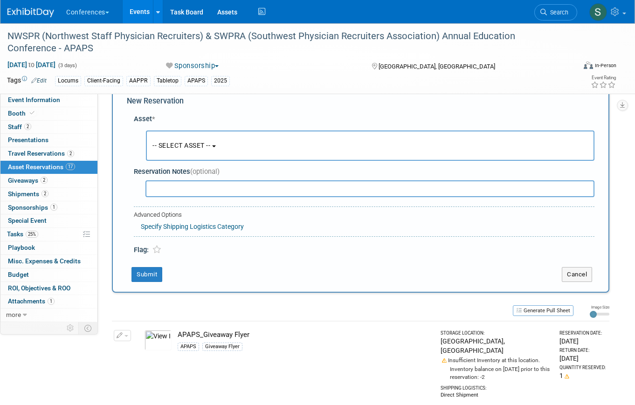
click at [161, 139] on button "-- SELECT ASSET --" at bounding box center [370, 145] width 448 height 30
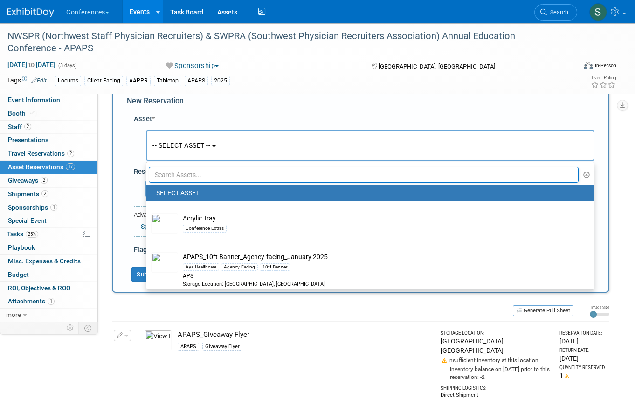
click at [166, 178] on input "text" at bounding box center [364, 175] width 430 height 16
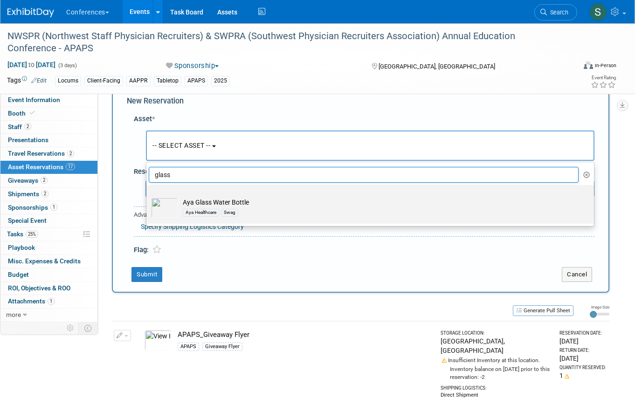
type input "glass"
click at [181, 205] on td "Aya Glass Water Bottle Aya Healthcare Swag" at bounding box center [376, 208] width 397 height 21
click at [148, 196] on input "Aya Glass Water Bottle Aya Healthcare Swag" at bounding box center [145, 193] width 6 height 6
select select "10727892"
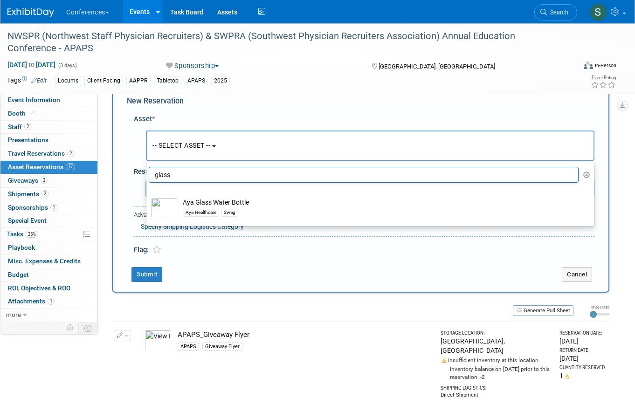
select select "9"
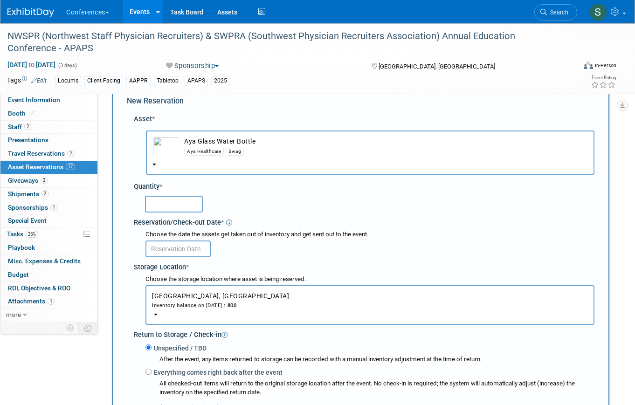
click at [167, 206] on input "text" at bounding box center [174, 204] width 58 height 17
type input "15"
click at [178, 251] on input "text" at bounding box center [177, 248] width 65 height 17
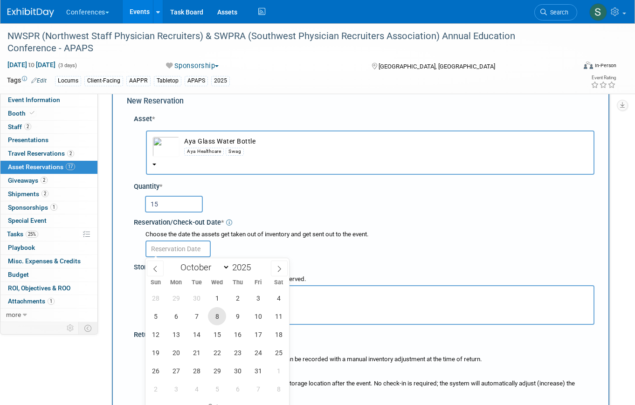
click at [216, 322] on span "8" at bounding box center [217, 316] width 18 height 18
type input "Oct 8, 2025"
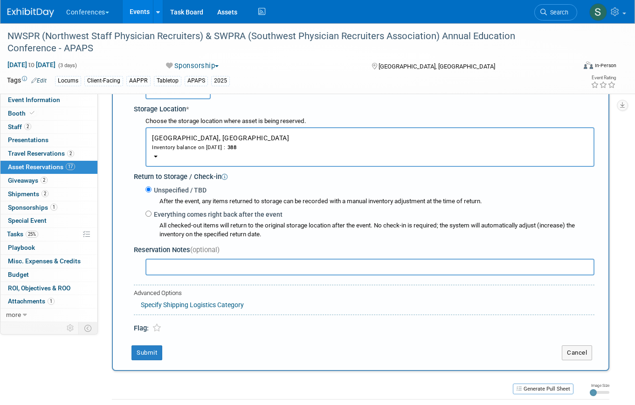
scroll to position [184, 0]
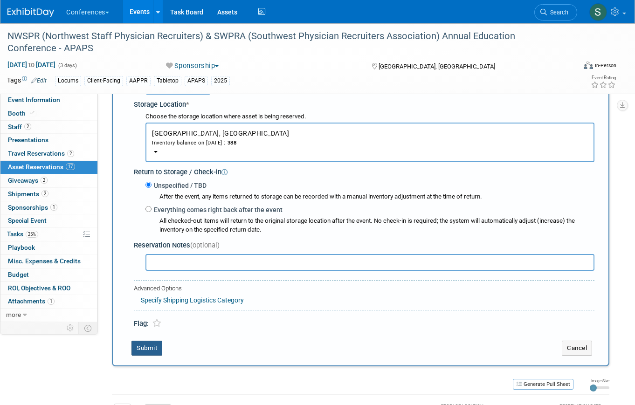
click at [137, 344] on button "Submit" at bounding box center [146, 348] width 31 height 15
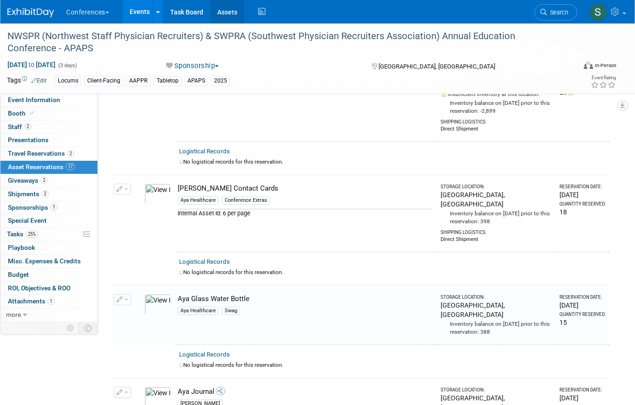
scroll to position [664, 0]
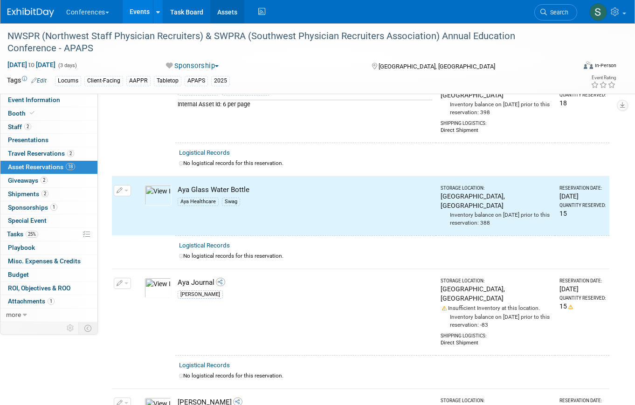
click at [229, 18] on link "Assets" at bounding box center [227, 11] width 34 height 23
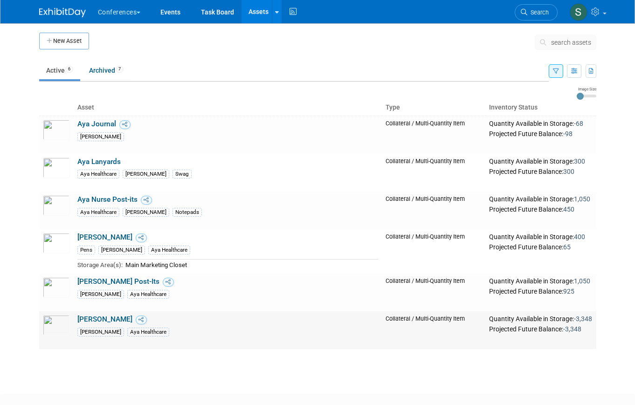
click at [109, 320] on link "[PERSON_NAME]" at bounding box center [104, 319] width 55 height 8
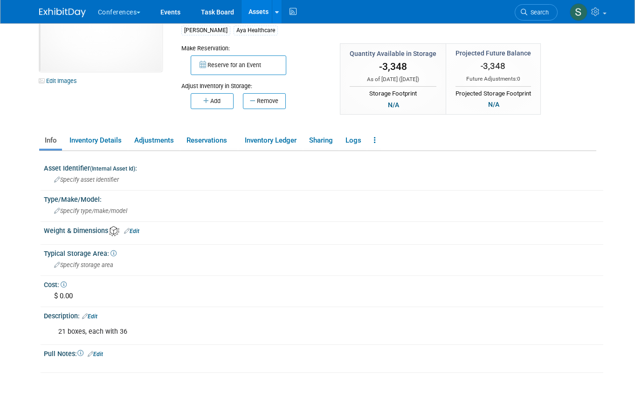
scroll to position [38, 0]
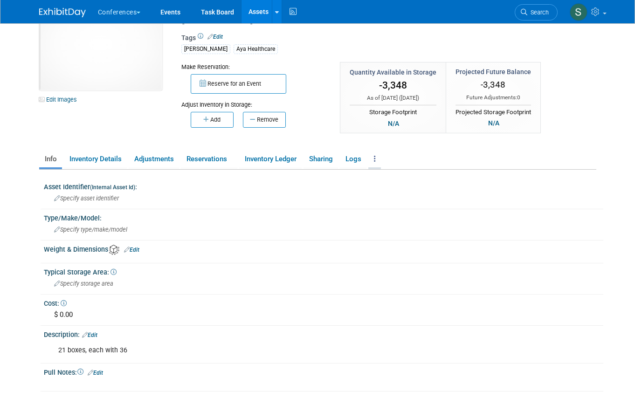
click at [372, 155] on link at bounding box center [374, 159] width 13 height 16
click at [389, 193] on link "Archive Asset" at bounding box center [408, 193] width 81 height 16
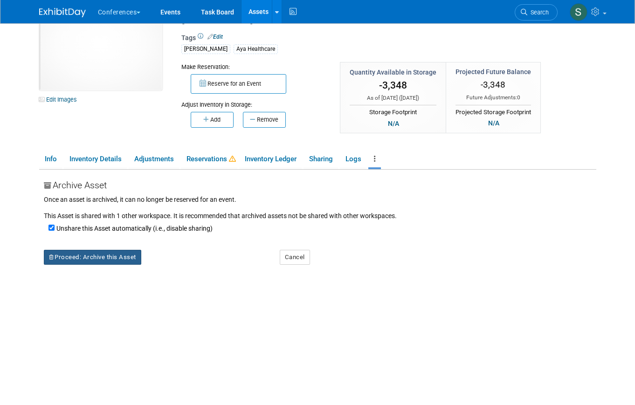
click at [110, 257] on button "Proceed: Archive this Asset" at bounding box center [92, 257] width 97 height 15
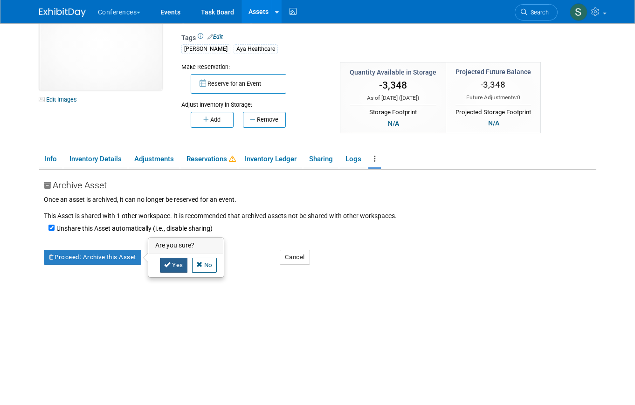
click at [165, 267] on icon at bounding box center [167, 264] width 7 height 6
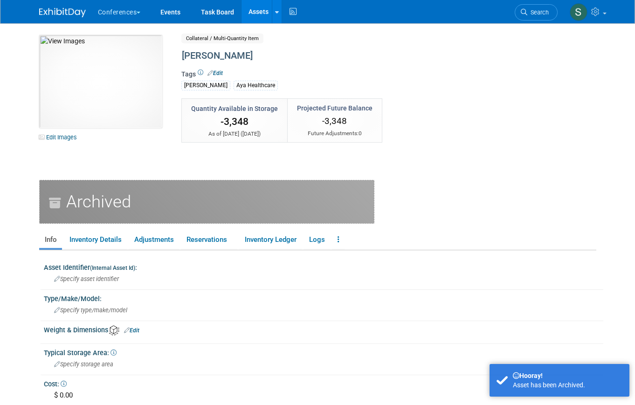
click at [252, 16] on link "Assets" at bounding box center [258, 11] width 34 height 23
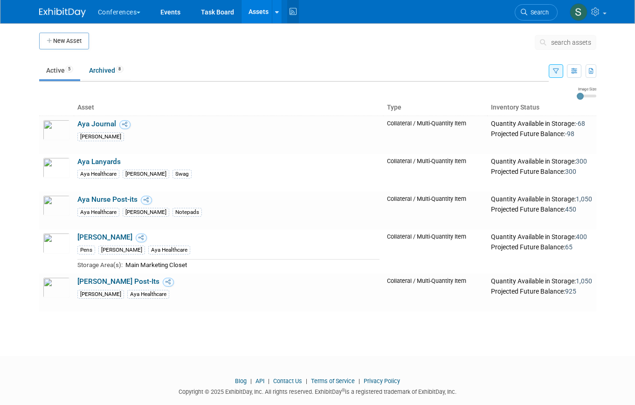
click at [294, 8] on icon at bounding box center [293, 12] width 12 height 14
